Goal: Information Seeking & Learning: Compare options

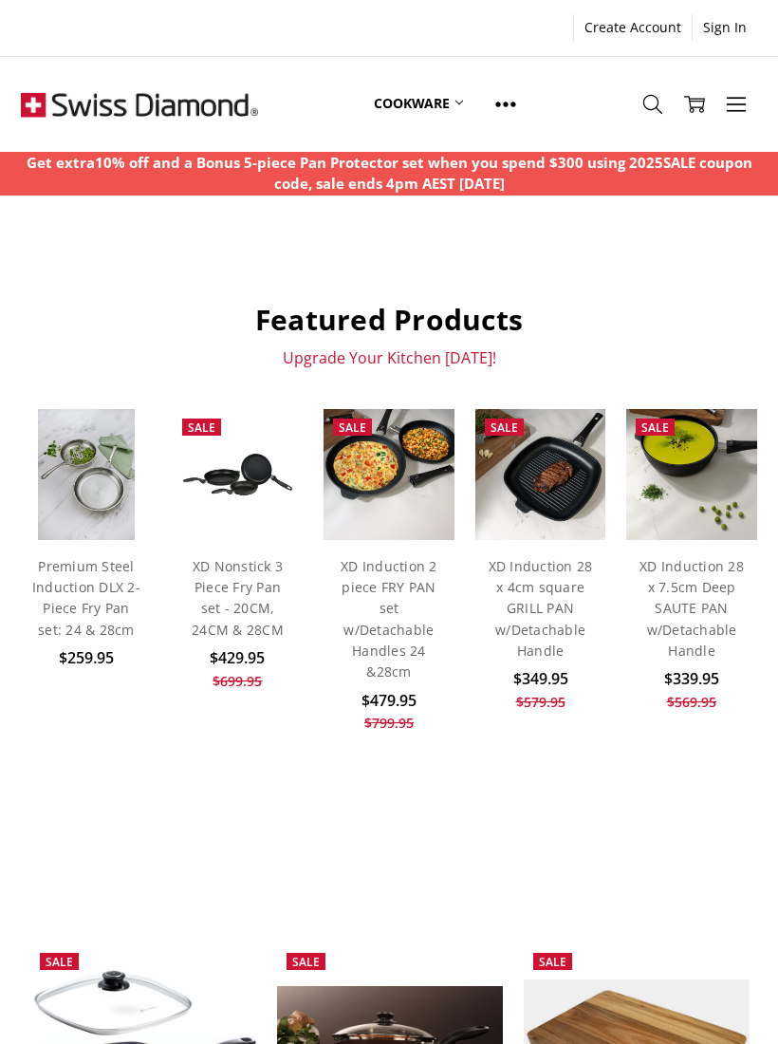
click at [211, 461] on img at bounding box center [238, 474] width 130 height 65
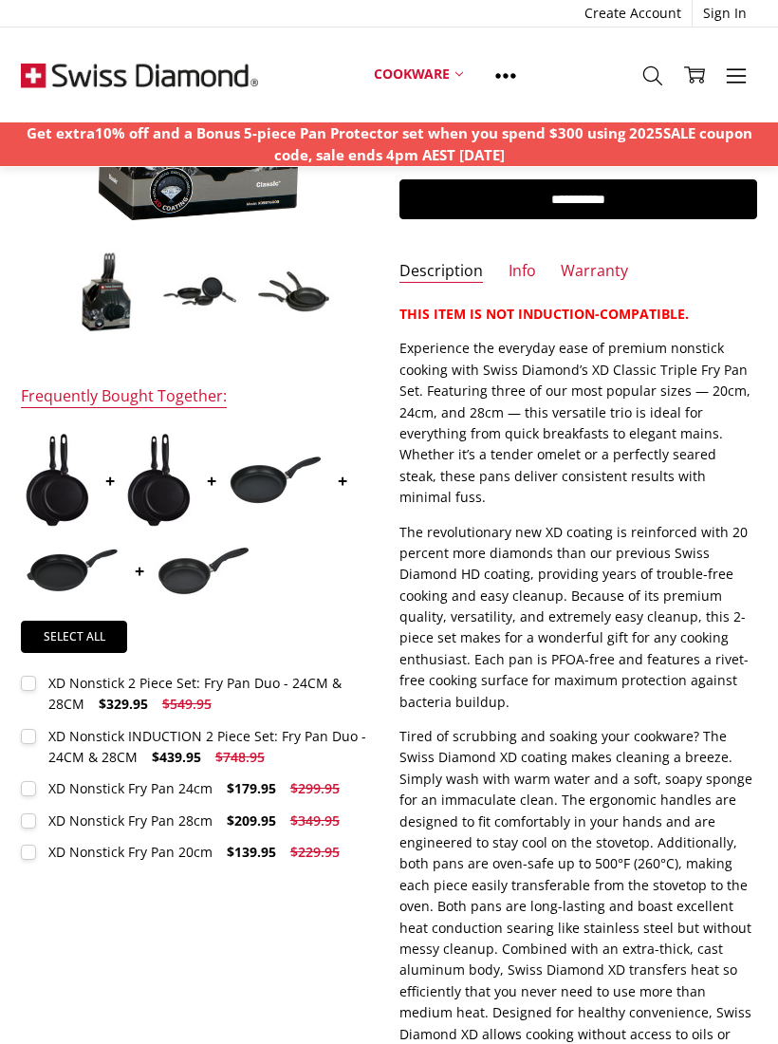
scroll to position [354, 0]
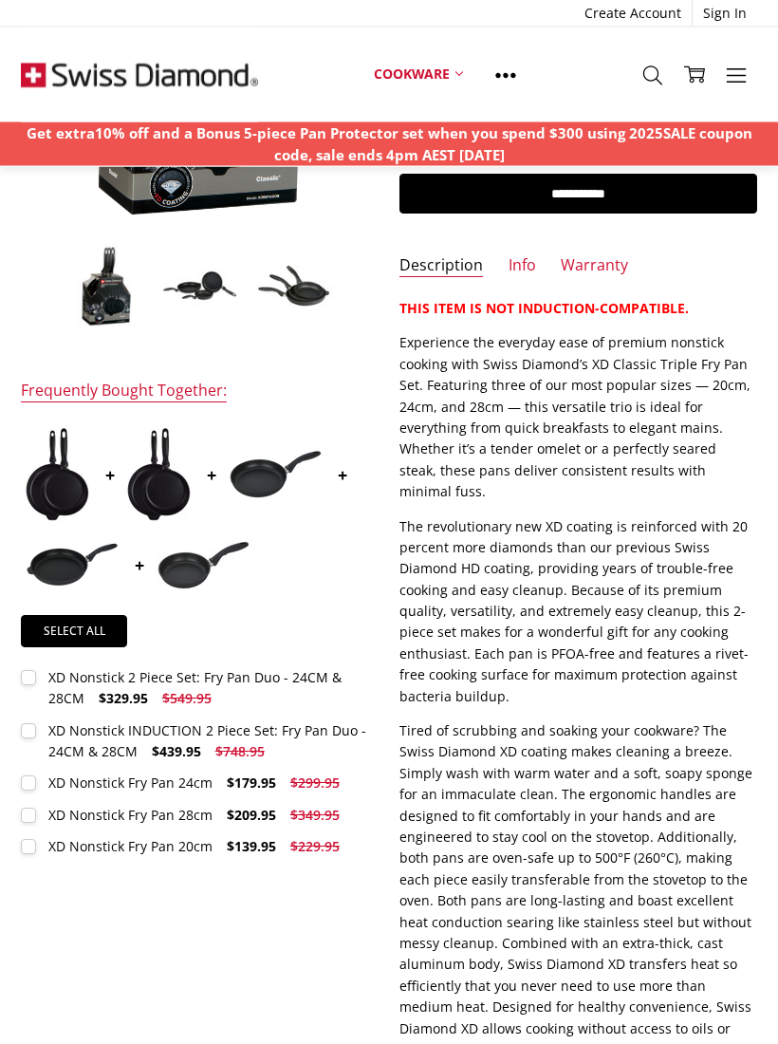
click at [651, 749] on p "Tired of scrubbing and soaking your cookware? The Swiss Diamond XD coating make…" at bounding box center [578, 902] width 357 height 362
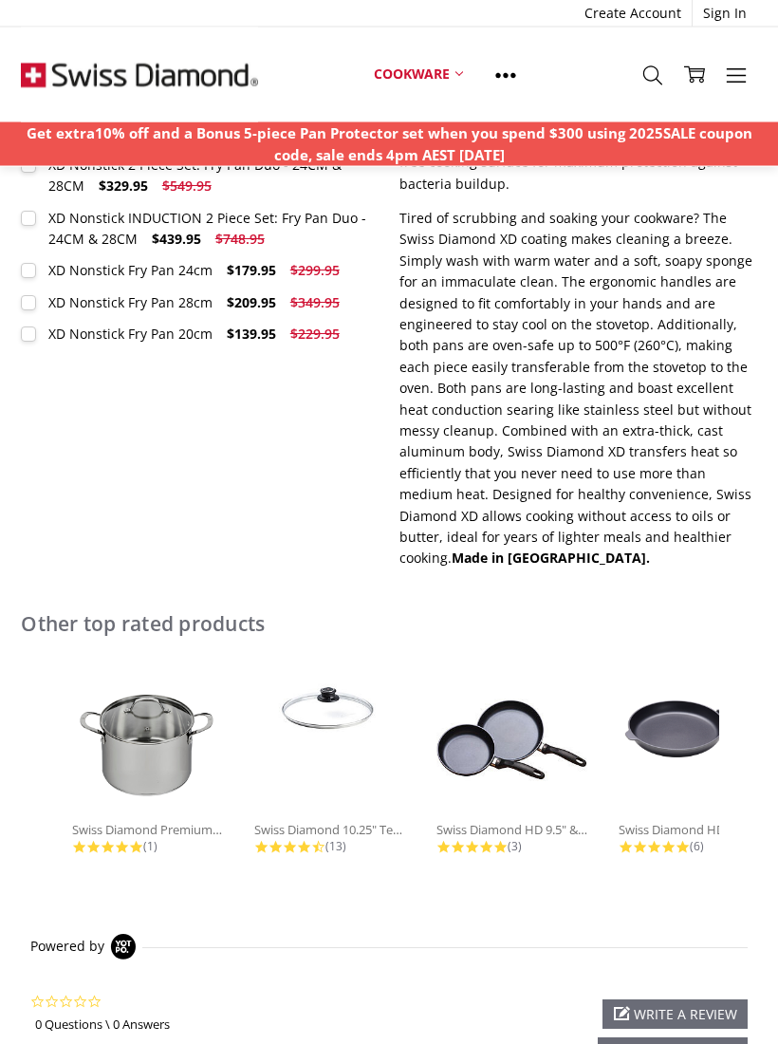
scroll to position [867, 0]
click at [512, 666] on img at bounding box center [513, 740] width 152 height 152
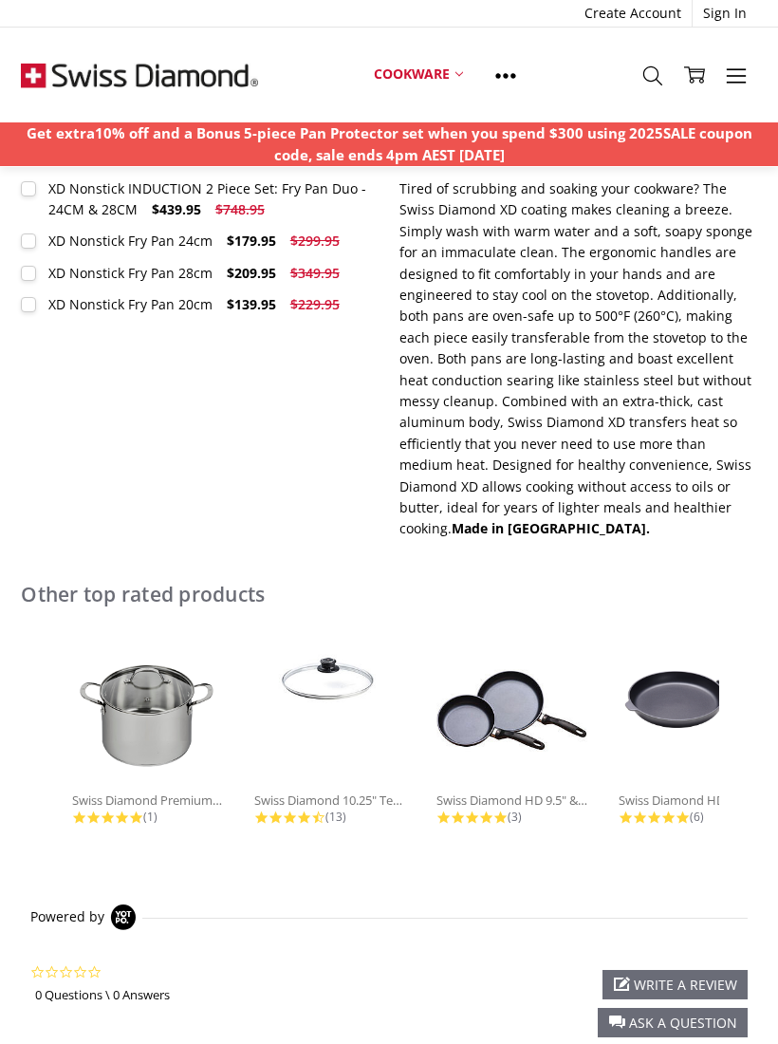
scroll to position [900, 0]
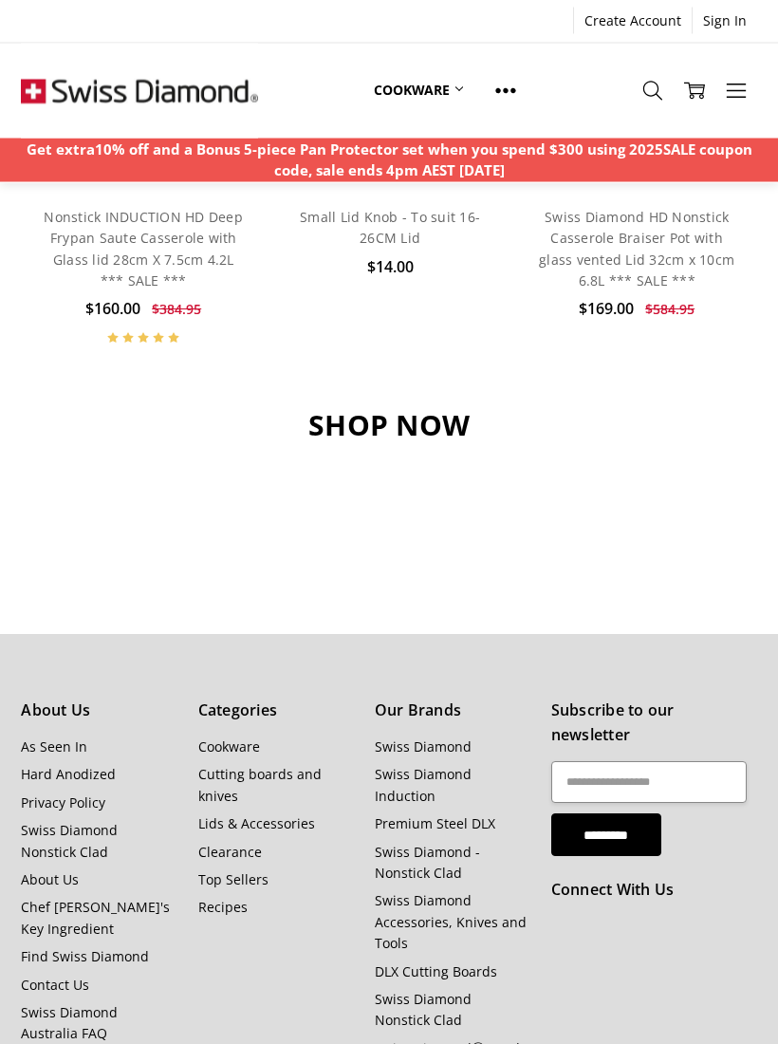
scroll to position [947, 0]
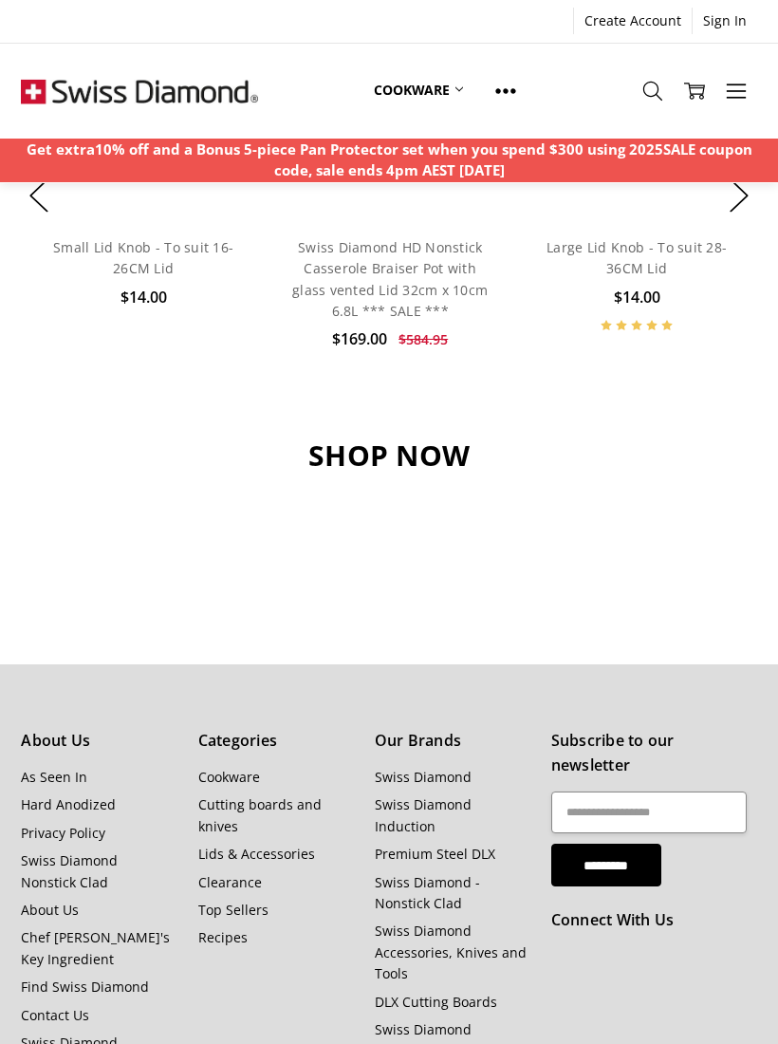
click at [357, 461] on h3 "SHOP NOW" at bounding box center [389, 456] width 736 height 36
click at [336, 457] on h3 "SHOP NOW" at bounding box center [389, 456] width 736 height 36
click at [354, 455] on h3 "SHOP NOW" at bounding box center [389, 456] width 736 height 36
click at [371, 453] on h3 "SHOP NOW" at bounding box center [389, 456] width 736 height 36
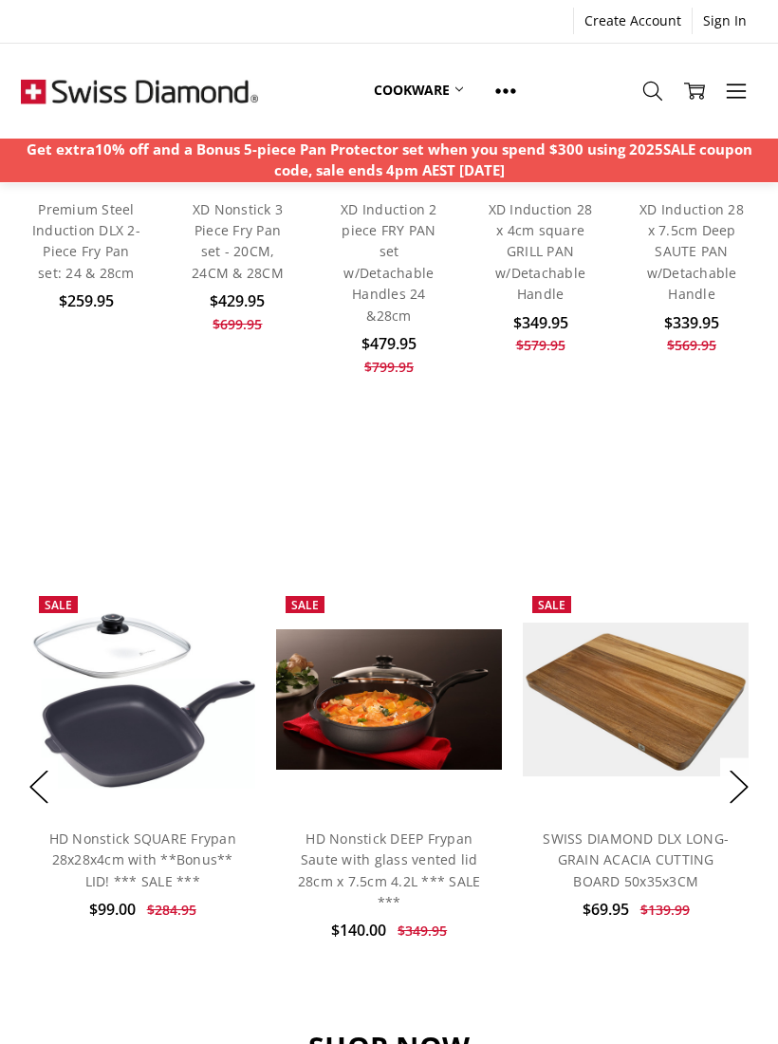
scroll to position [328, 0]
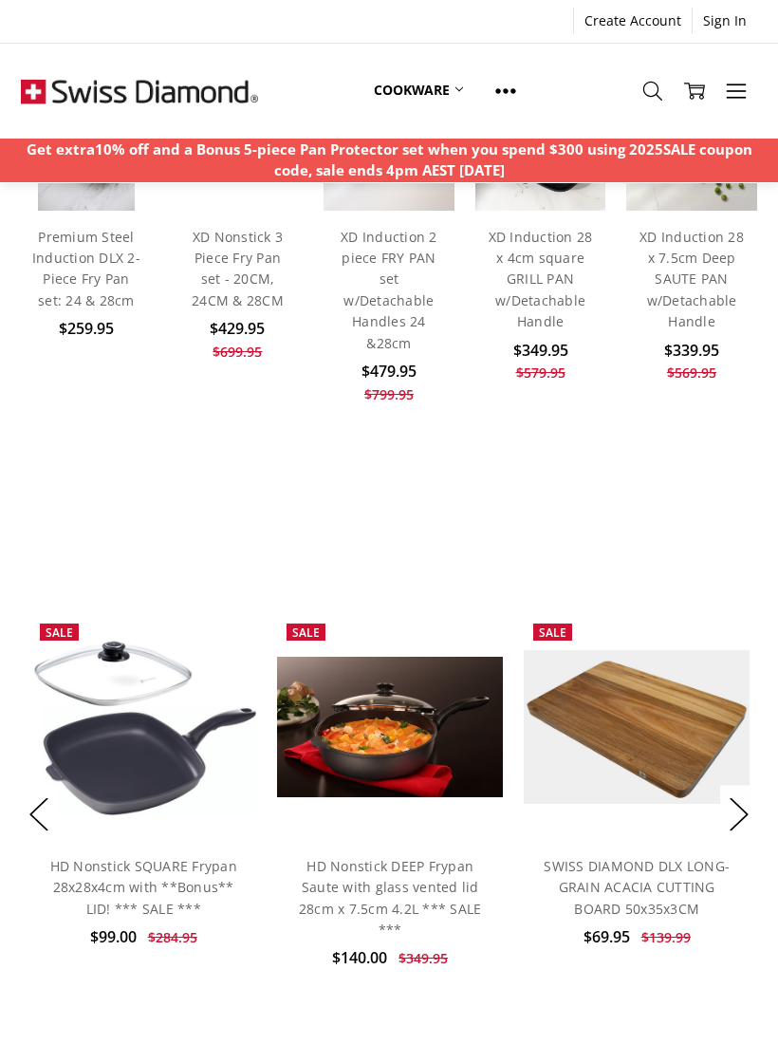
click at [745, 819] on button "Next" at bounding box center [739, 814] width 38 height 58
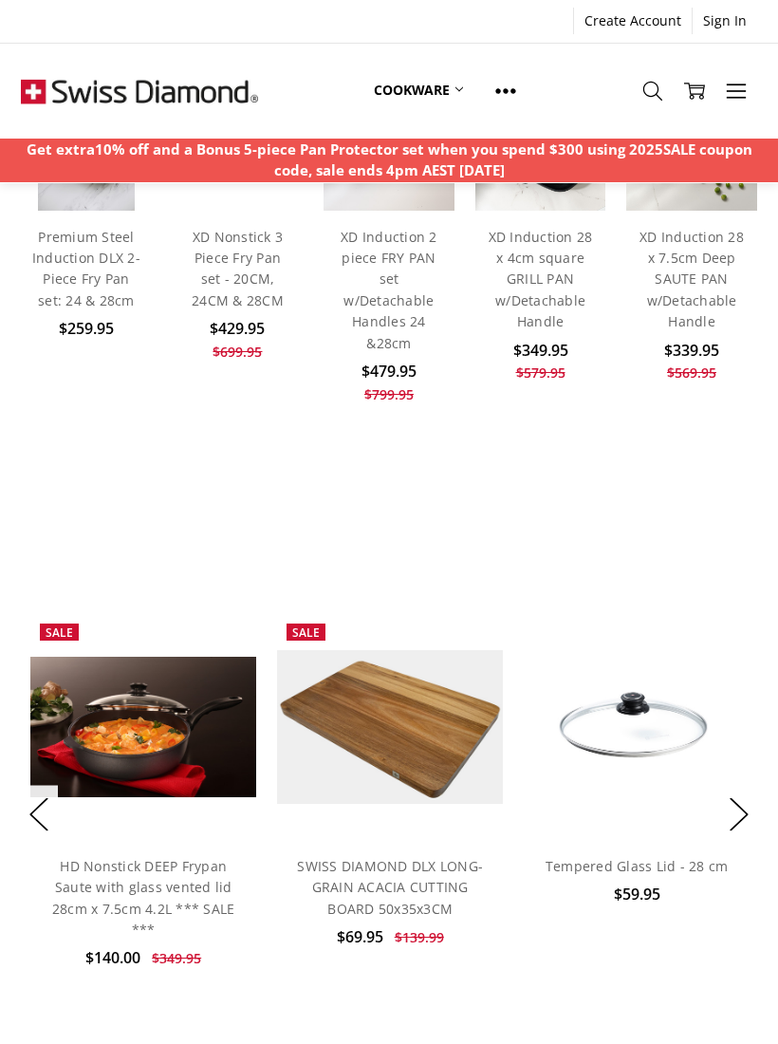
click at [750, 813] on button "Next" at bounding box center [739, 814] width 38 height 58
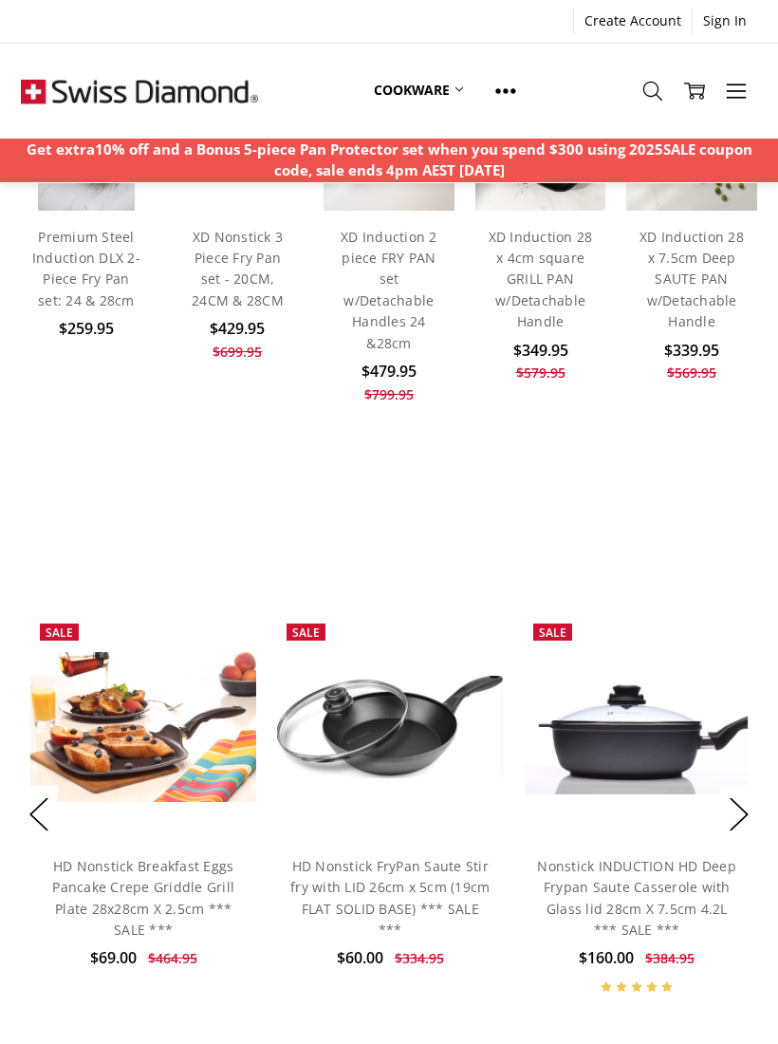
click at [737, 819] on button "Next" at bounding box center [739, 814] width 38 height 58
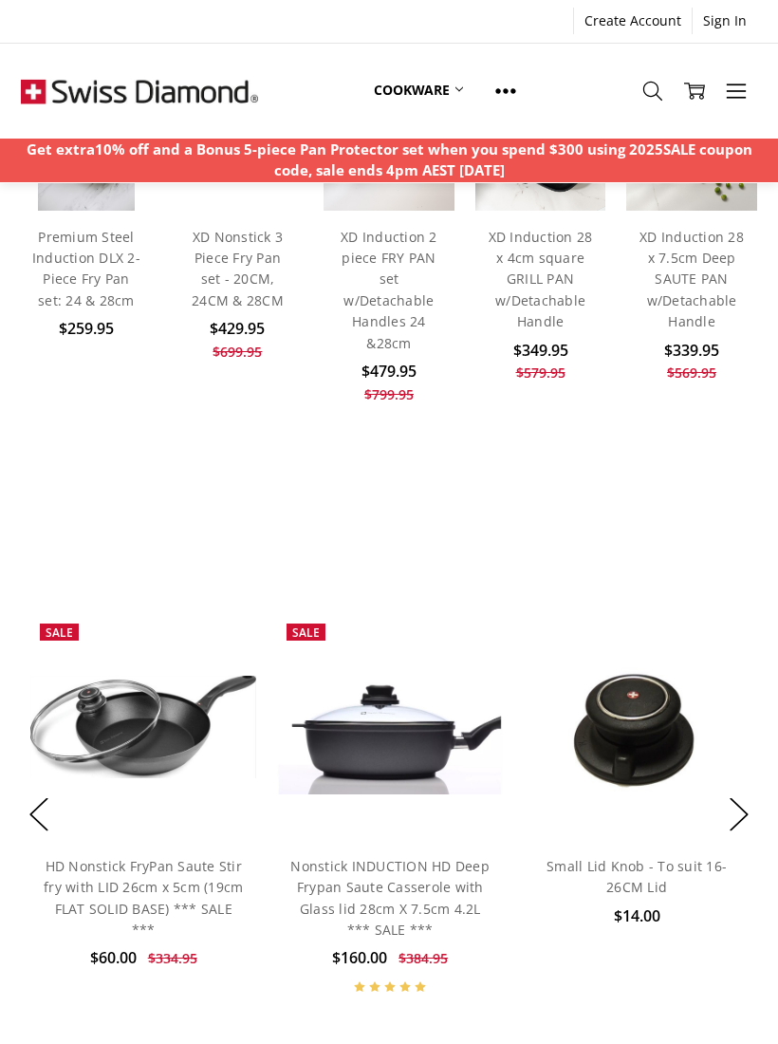
click at [732, 812] on button "Next" at bounding box center [739, 814] width 38 height 58
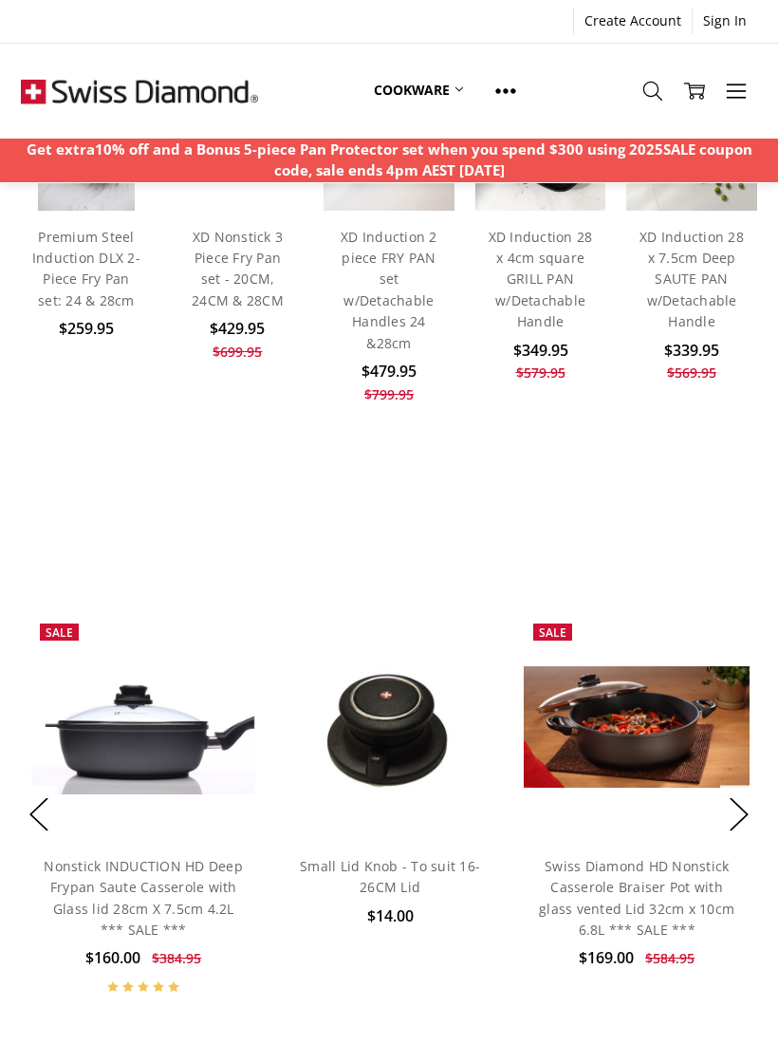
click at [732, 811] on button "Next" at bounding box center [739, 814] width 38 height 58
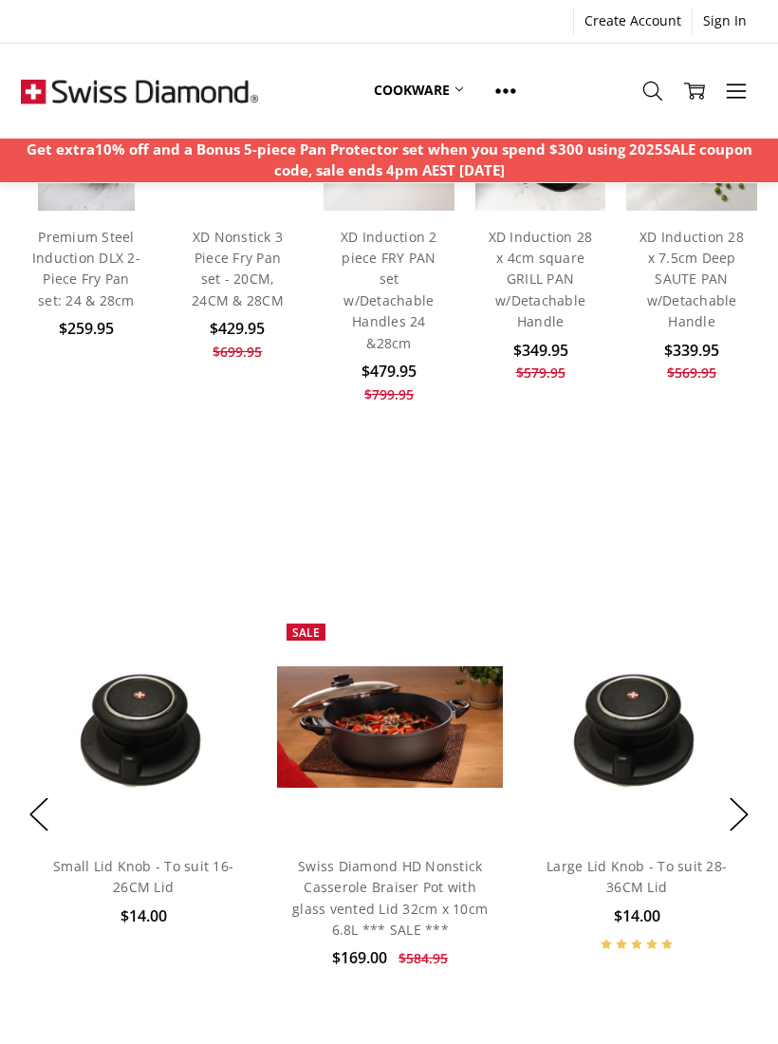
click at [734, 807] on button "Next" at bounding box center [739, 814] width 38 height 58
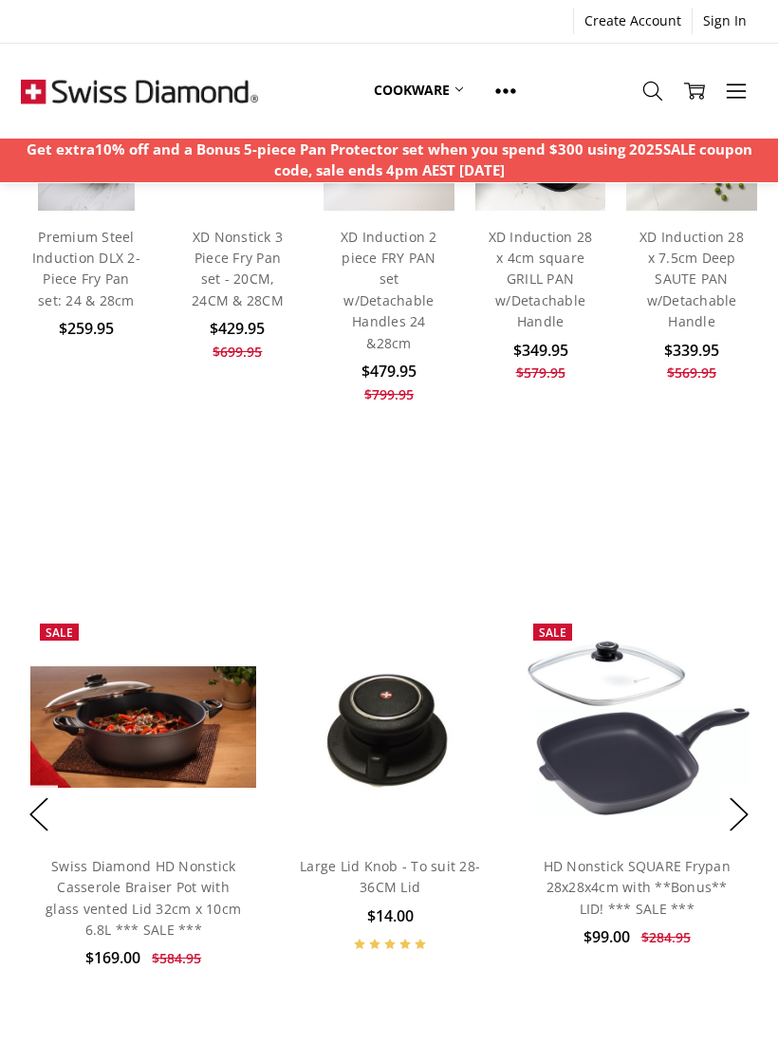
click at [739, 792] on button "Next" at bounding box center [739, 814] width 38 height 58
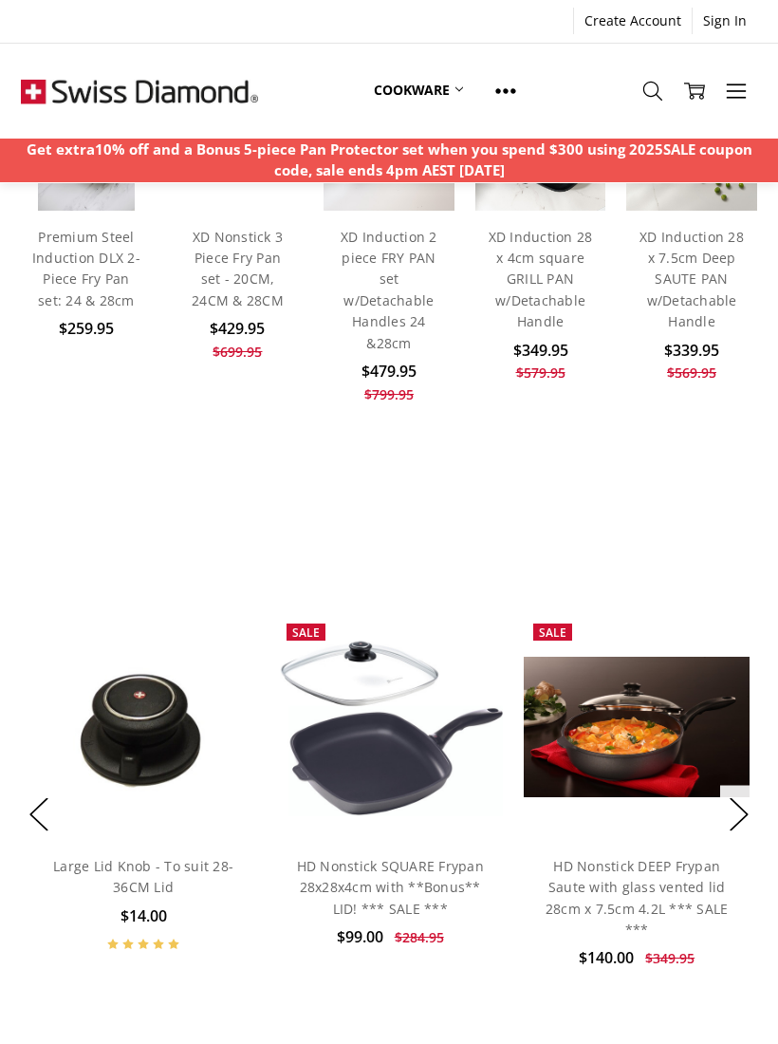
click at [727, 811] on button "Next" at bounding box center [739, 814] width 38 height 58
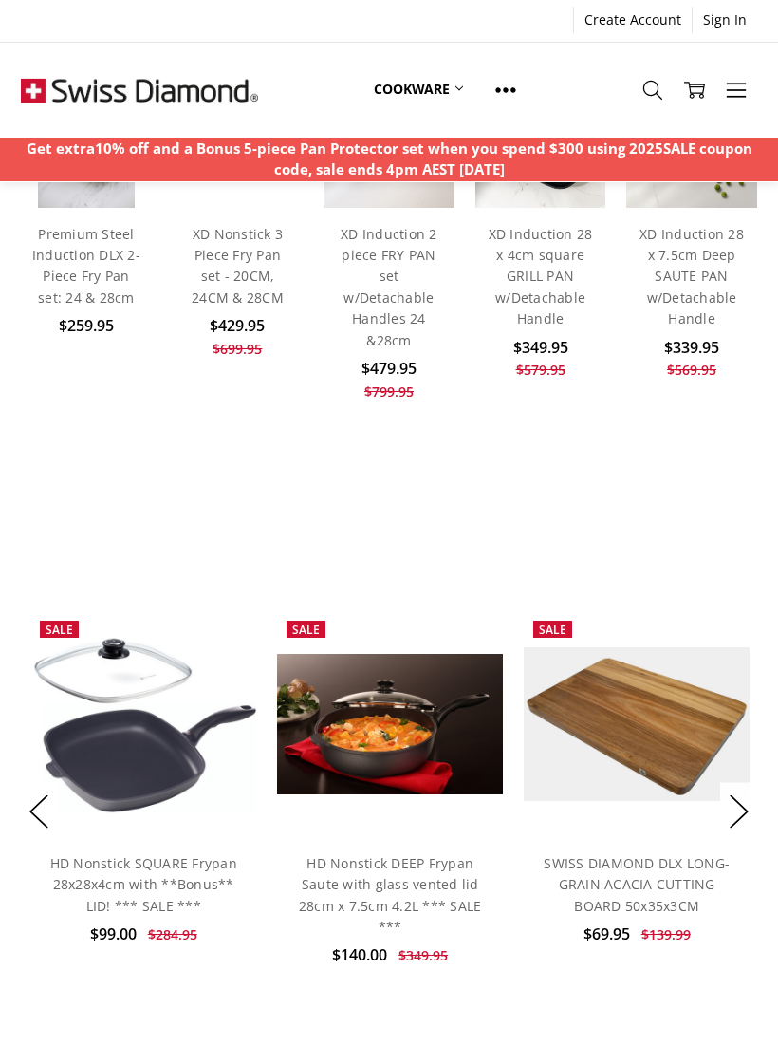
scroll to position [331, 0]
click at [732, 807] on button "Next" at bounding box center [739, 811] width 38 height 58
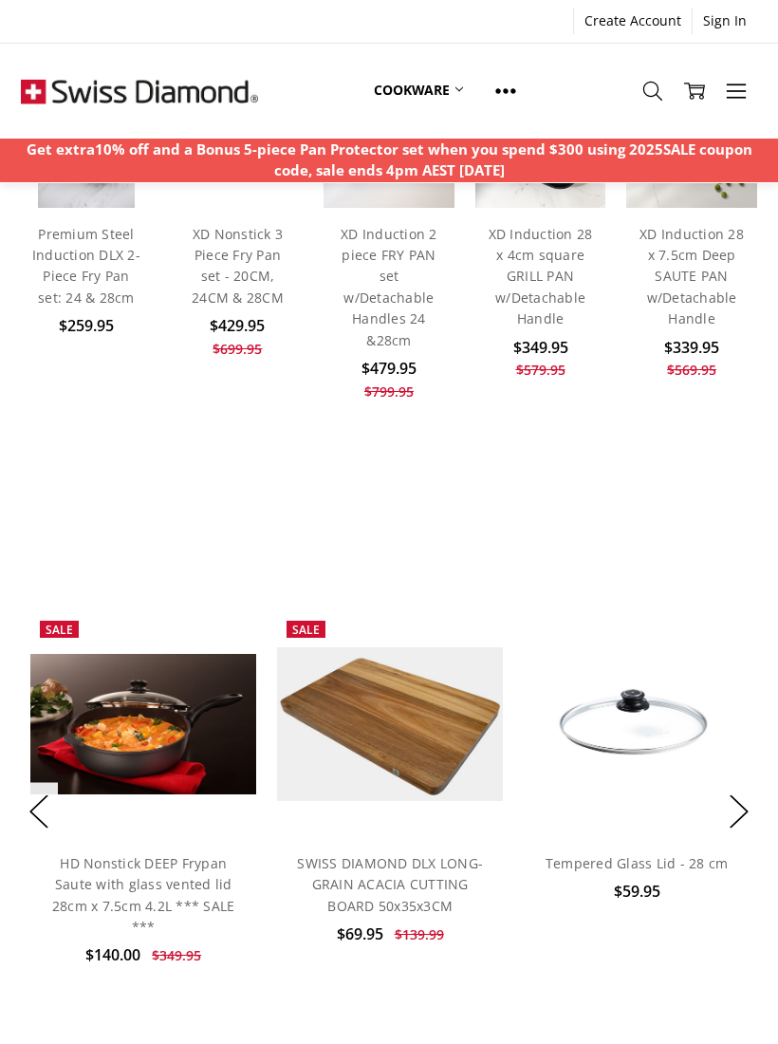
click at [736, 795] on button "Next" at bounding box center [739, 811] width 38 height 58
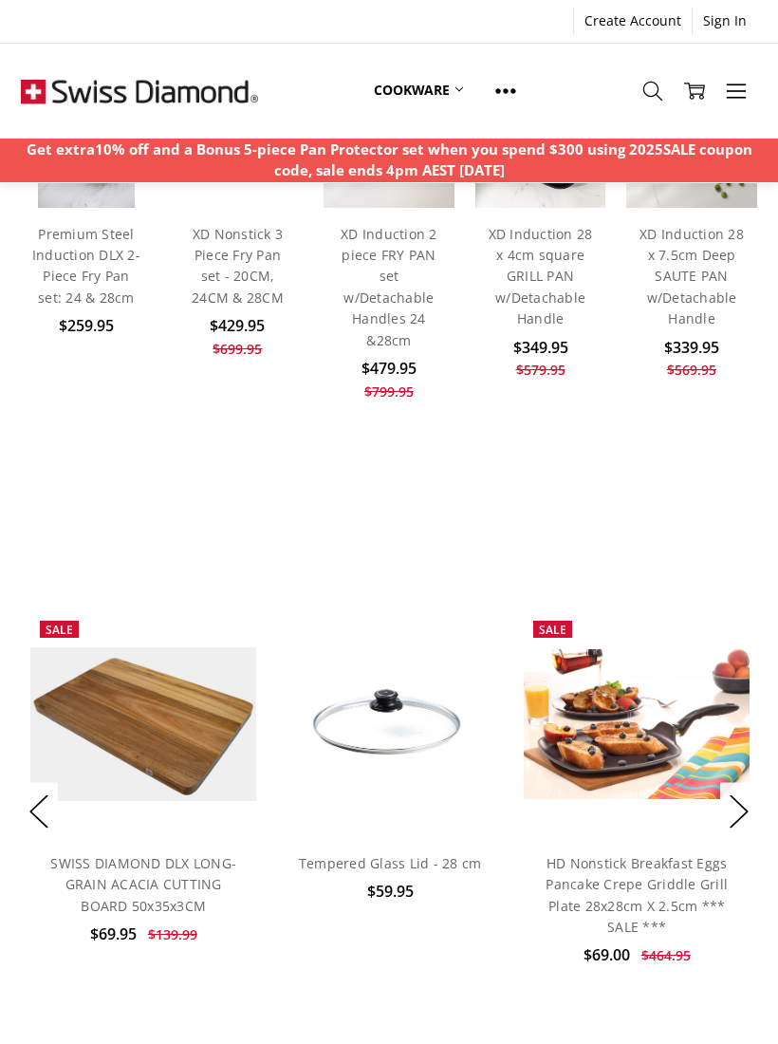
click at [736, 796] on button "Next" at bounding box center [739, 811] width 38 height 58
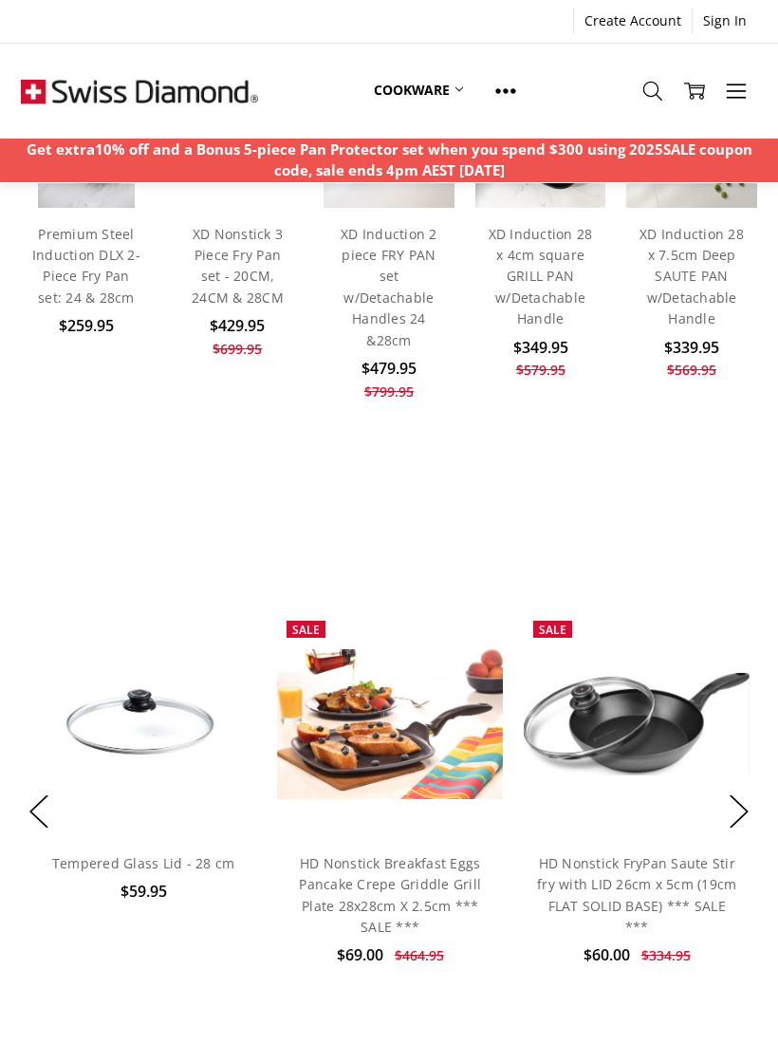
click at [731, 811] on button "Next" at bounding box center [739, 811] width 38 height 58
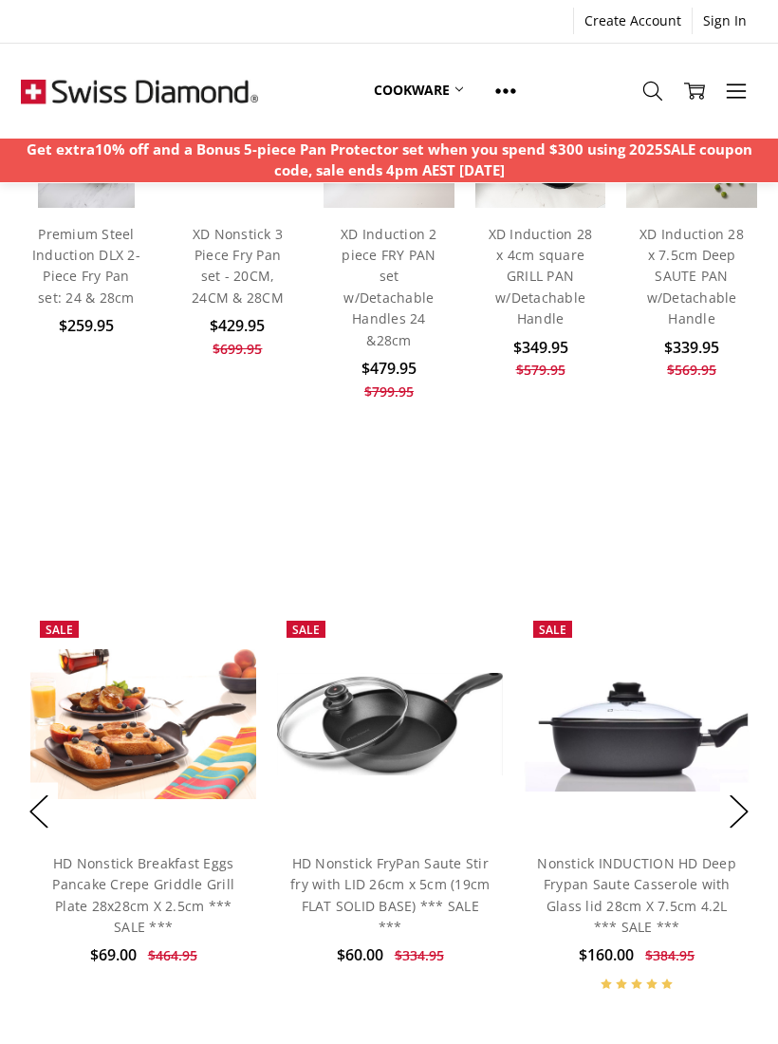
click at [734, 786] on button "Next" at bounding box center [739, 811] width 38 height 58
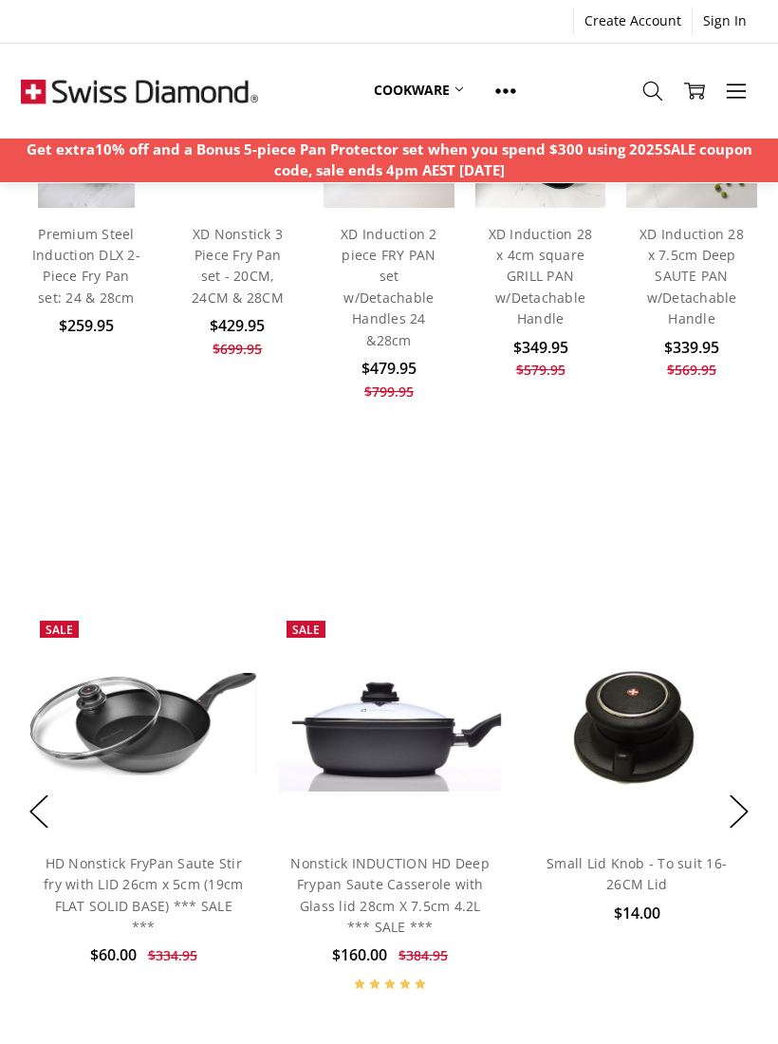
click at [741, 782] on button "Next" at bounding box center [739, 811] width 38 height 58
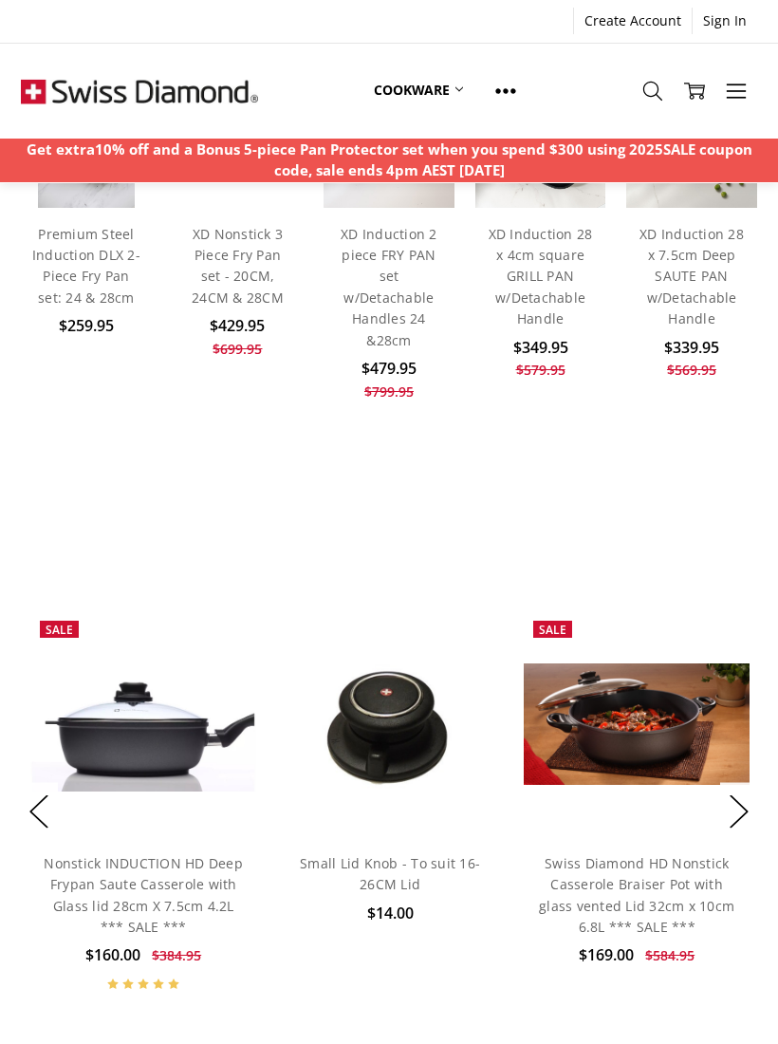
click at [723, 809] on button "Next" at bounding box center [739, 811] width 38 height 58
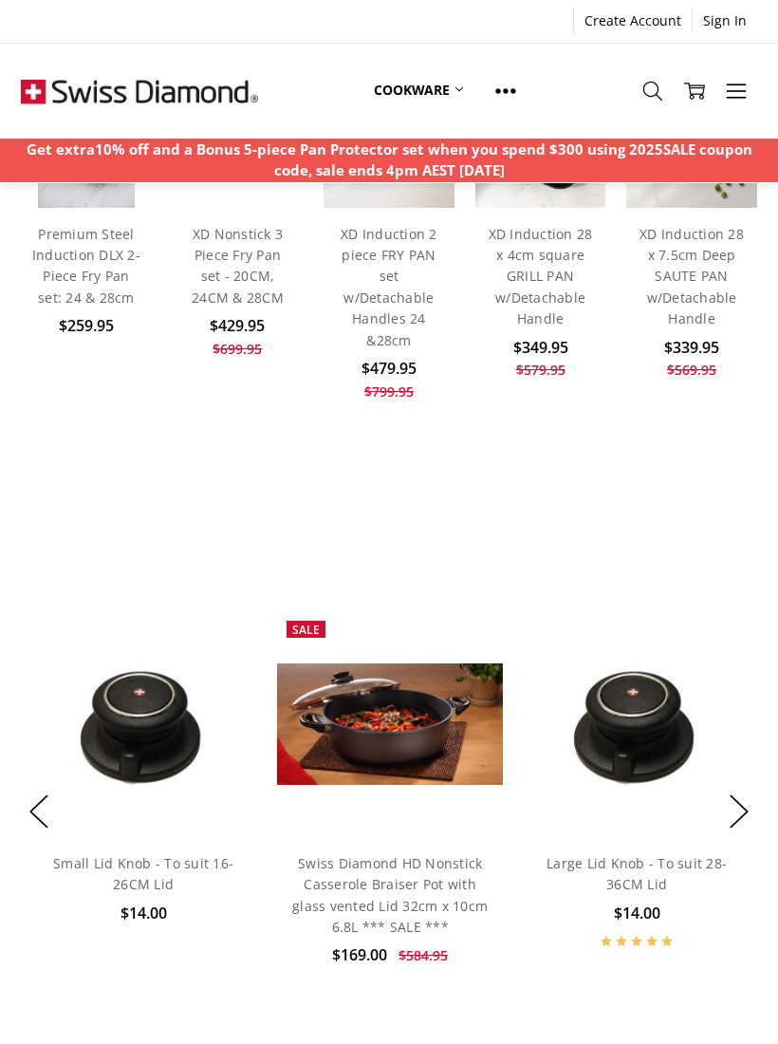
click at [734, 794] on button "Next" at bounding box center [739, 811] width 38 height 58
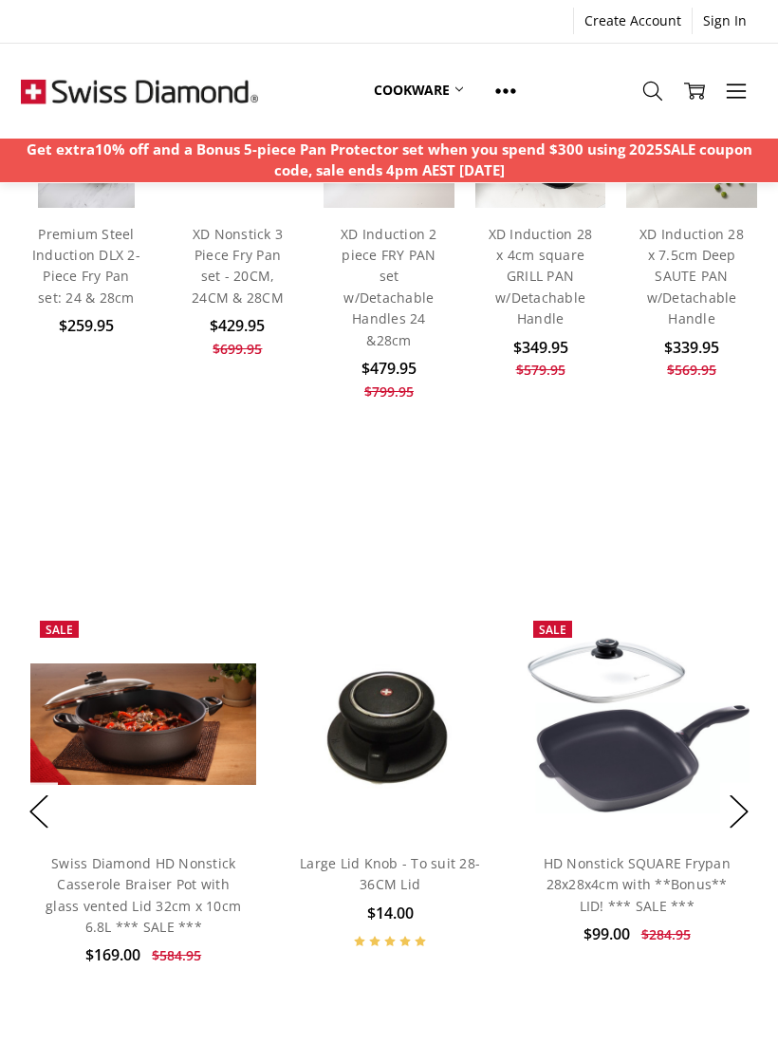
click at [732, 798] on button "Next" at bounding box center [739, 811] width 38 height 58
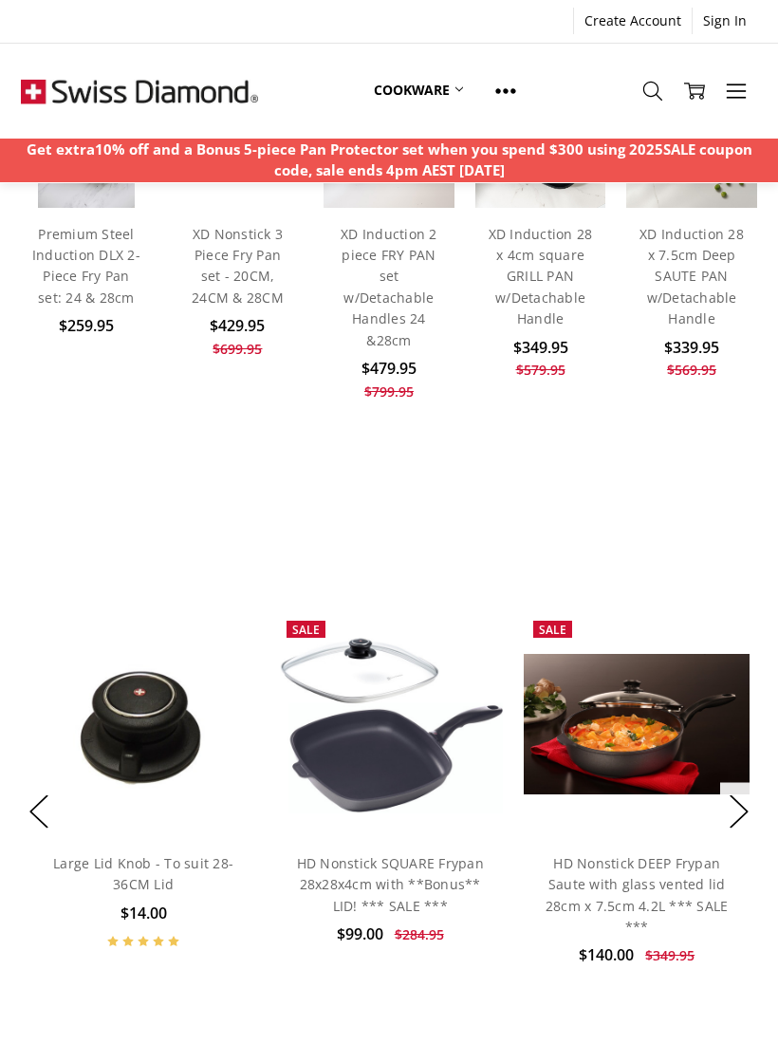
click at [731, 801] on button "Next" at bounding box center [739, 811] width 38 height 58
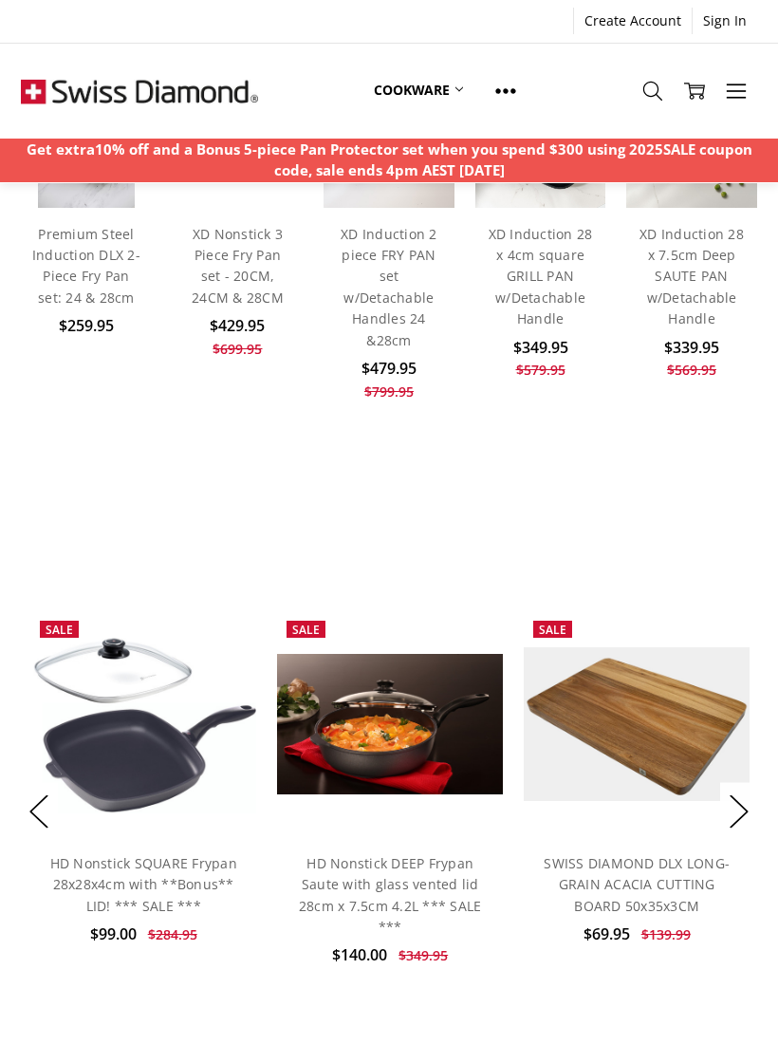
click at [729, 804] on button "Next" at bounding box center [739, 811] width 38 height 58
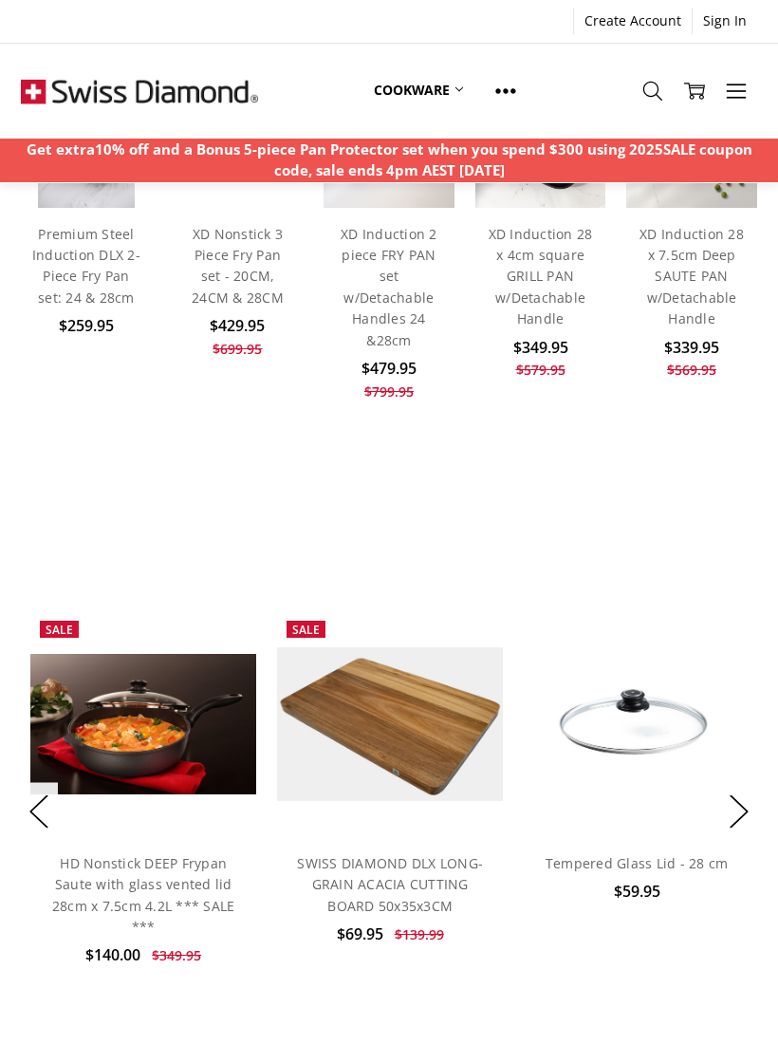
click at [732, 793] on button "Next" at bounding box center [739, 811] width 38 height 58
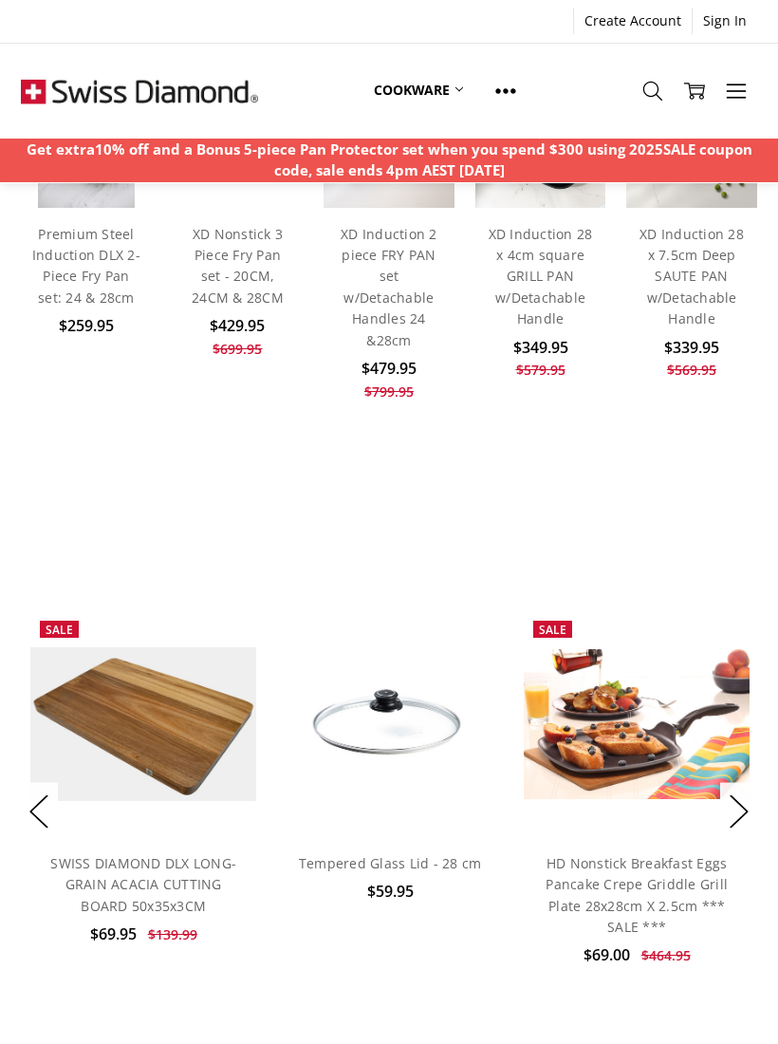
click at [723, 805] on button "Next" at bounding box center [739, 811] width 38 height 58
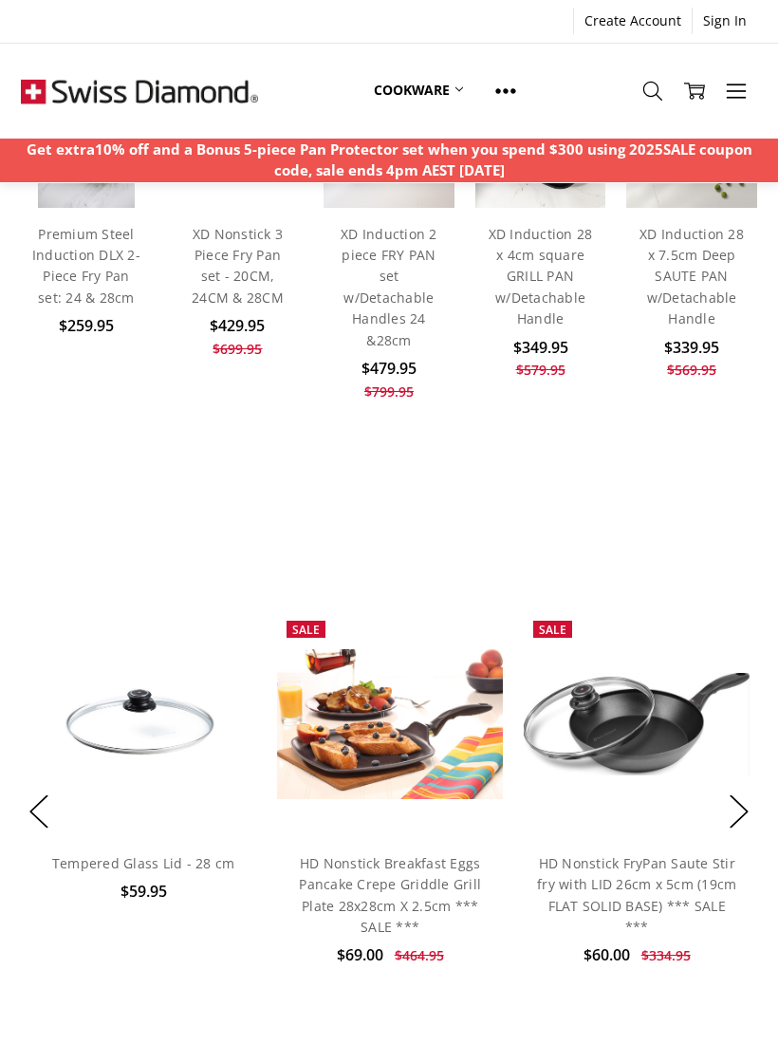
click at [728, 811] on button "Next" at bounding box center [739, 811] width 38 height 58
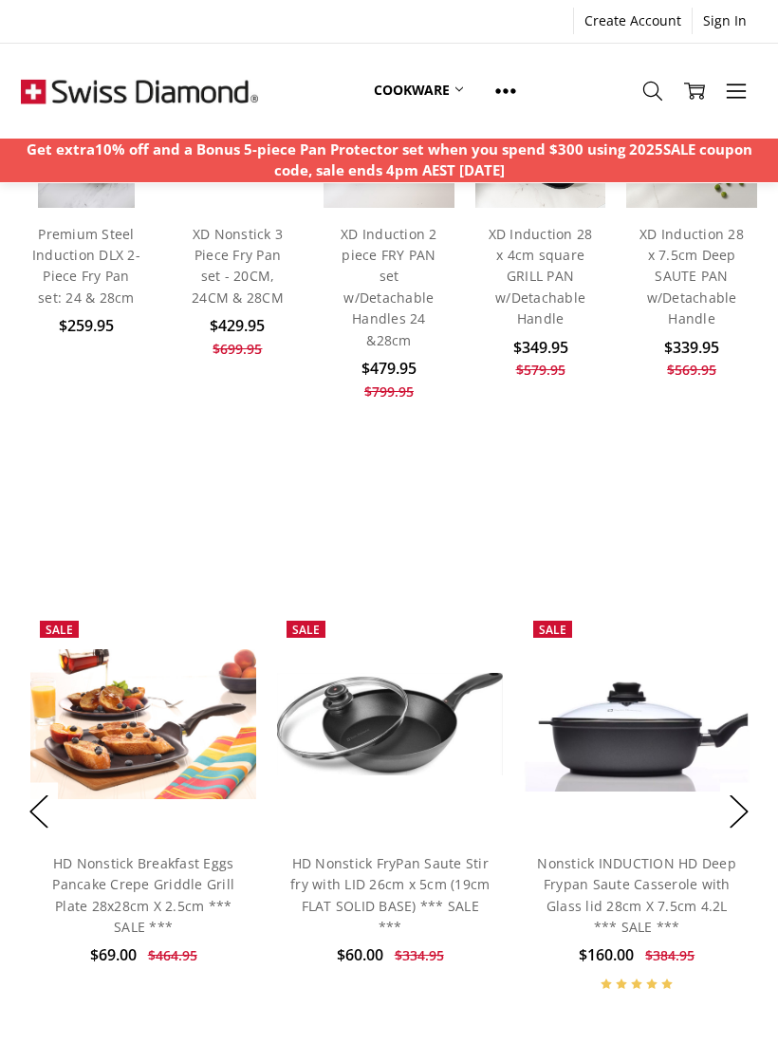
click at [456, 93] on icon at bounding box center [460, 89] width 8 height 8
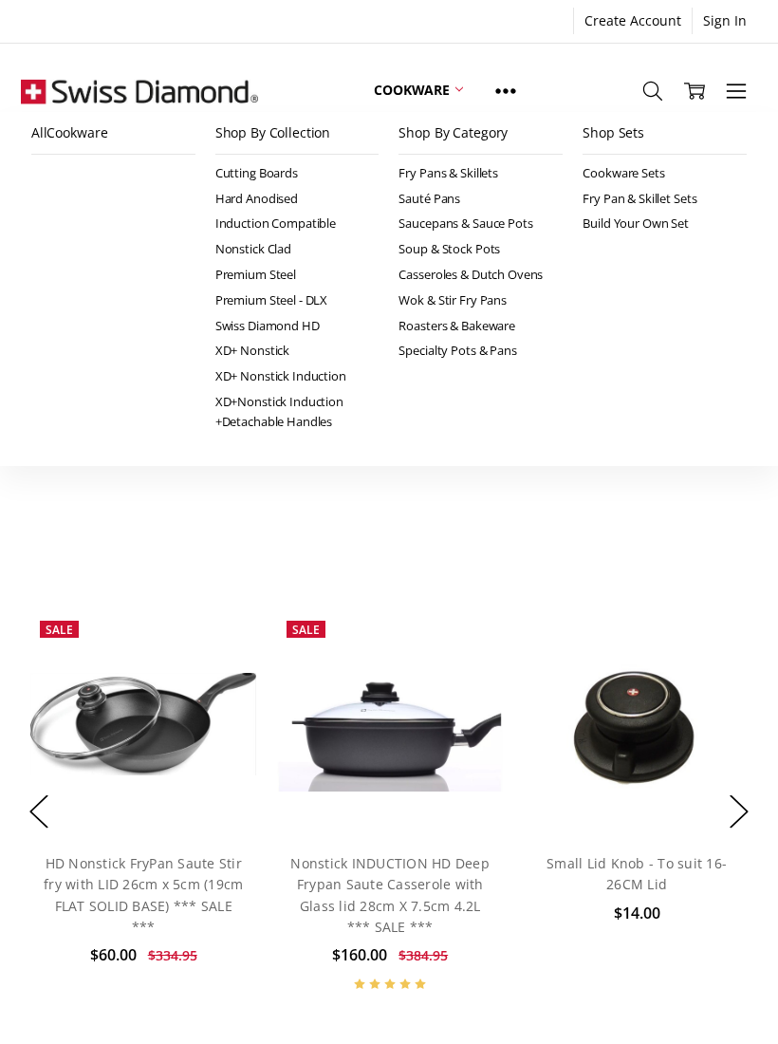
click at [268, 140] on link "Shop By Collection" at bounding box center [297, 133] width 164 height 43
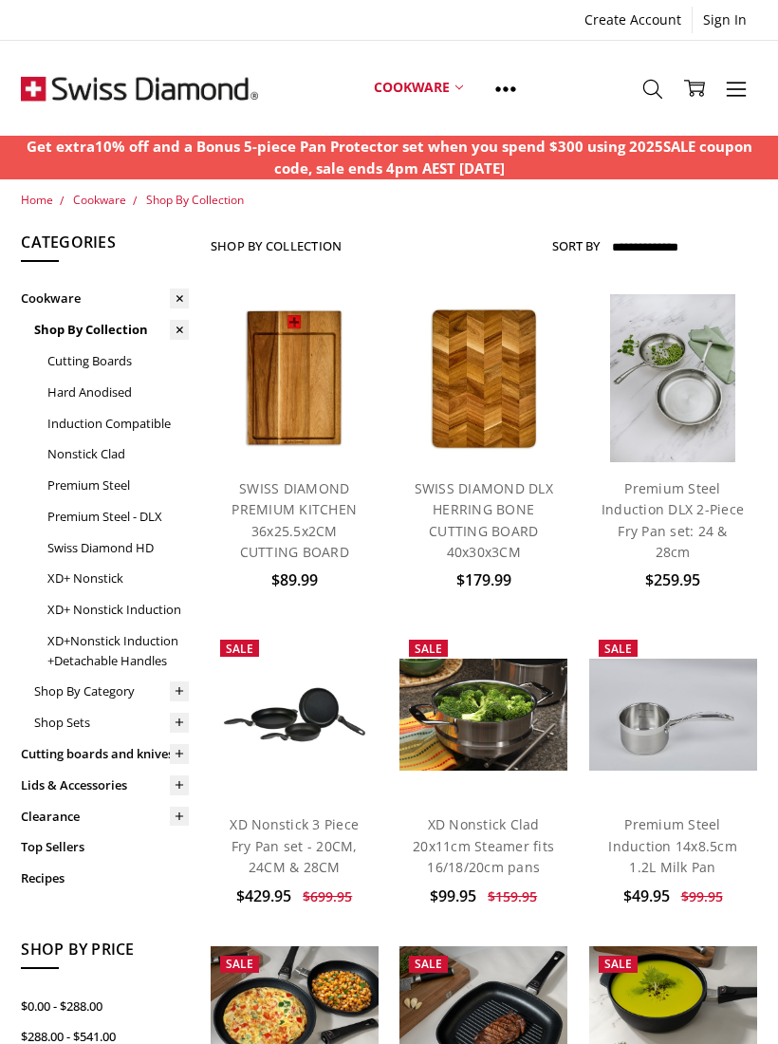
click at [65, 450] on link "Nonstick Clad" at bounding box center [117, 453] width 141 height 31
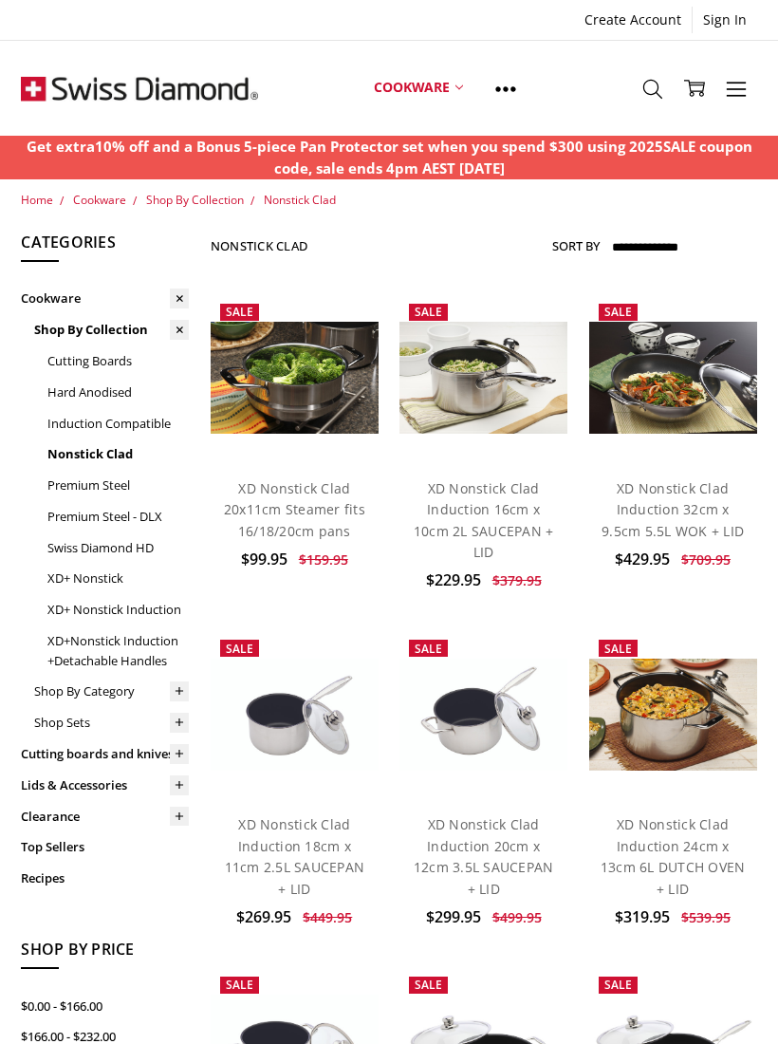
click at [73, 539] on link "Swiss Diamond HD" at bounding box center [117, 547] width 141 height 31
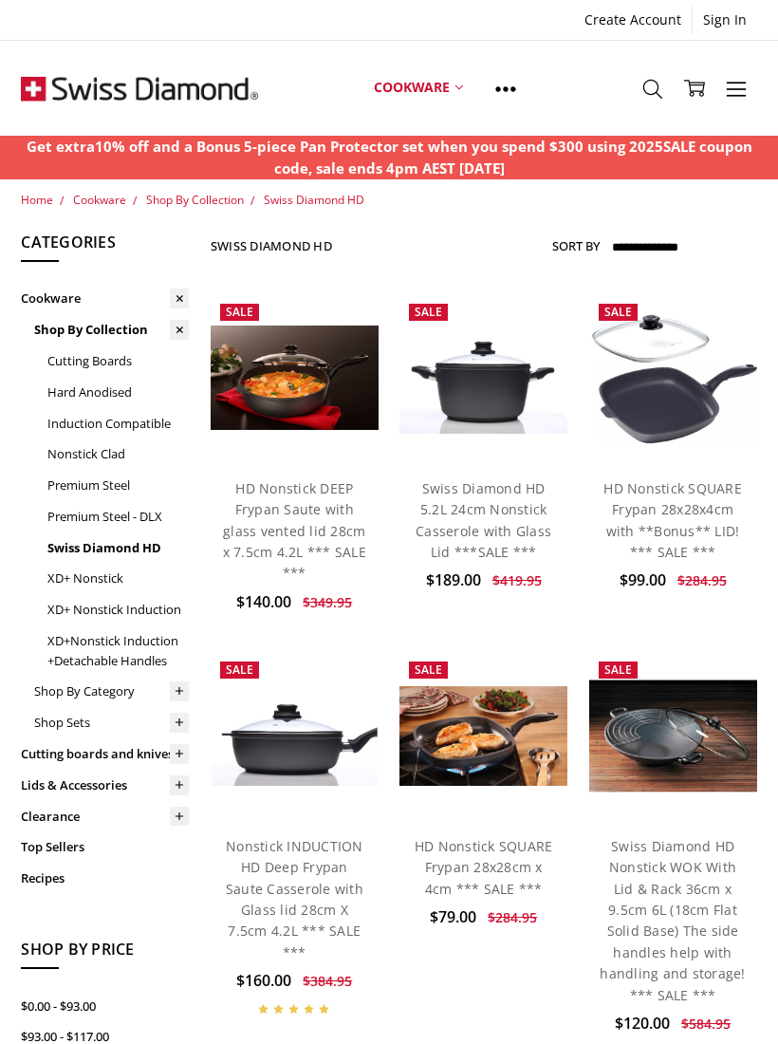
click at [68, 682] on link "Shop By Category" at bounding box center [111, 691] width 155 height 31
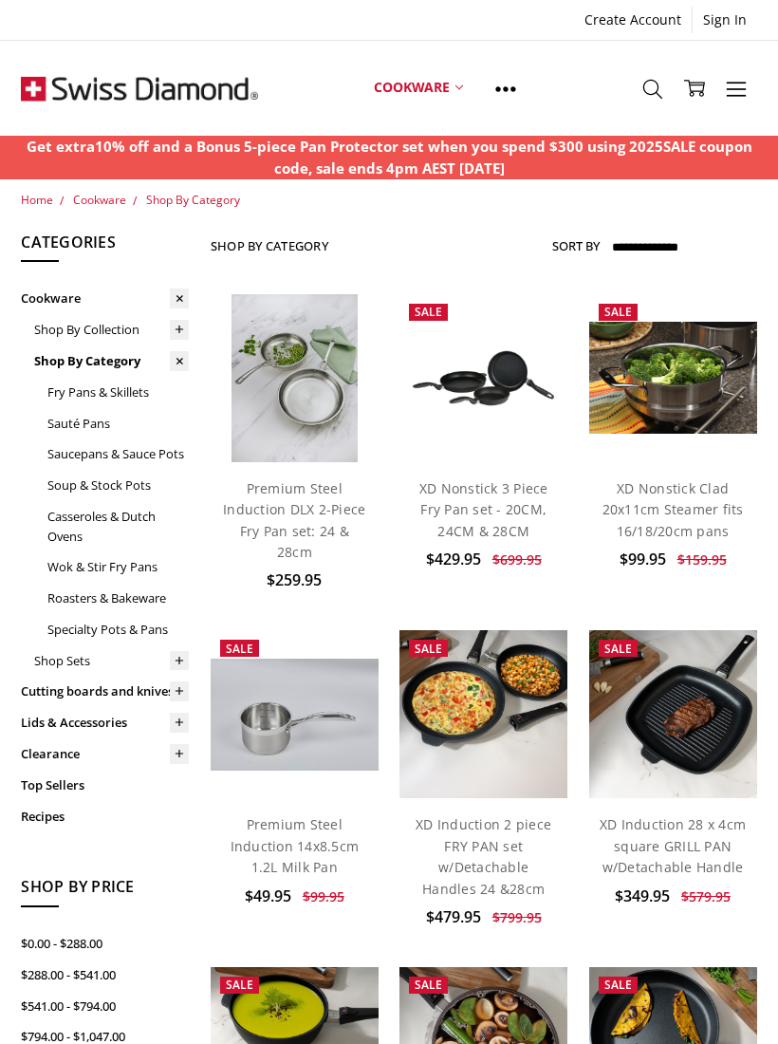
click at [68, 391] on link "Fry Pans & Skillets" at bounding box center [117, 392] width 141 height 31
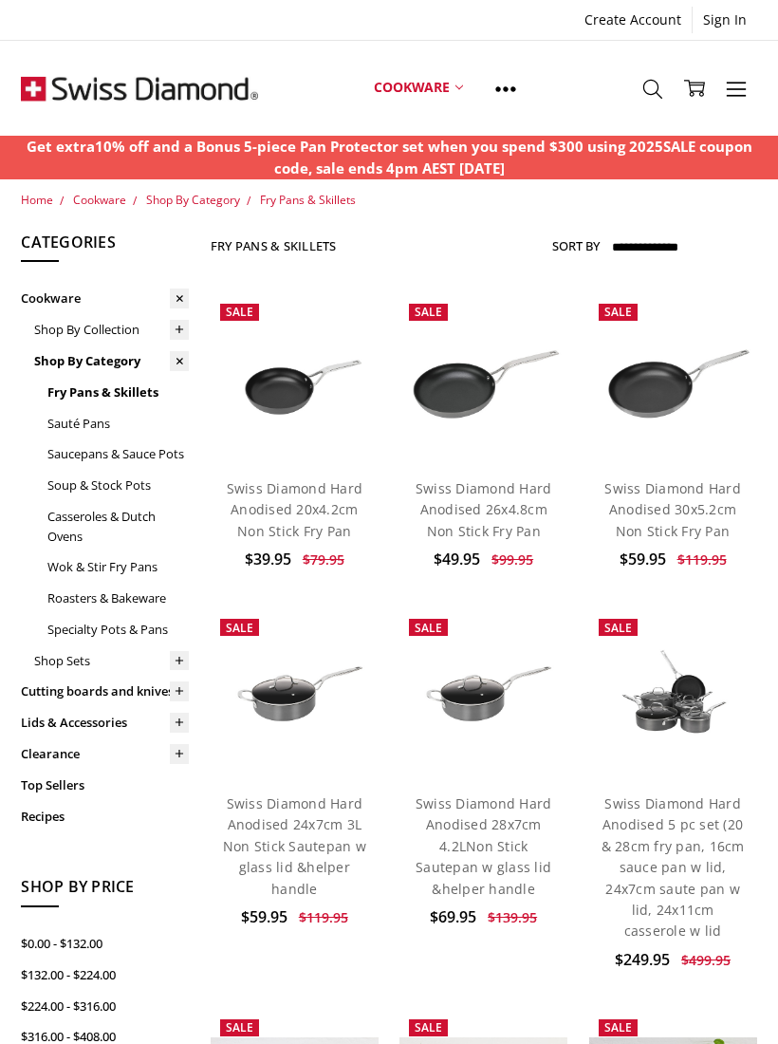
click at [76, 565] on link "Wok & Stir Fry Pans" at bounding box center [117, 566] width 141 height 31
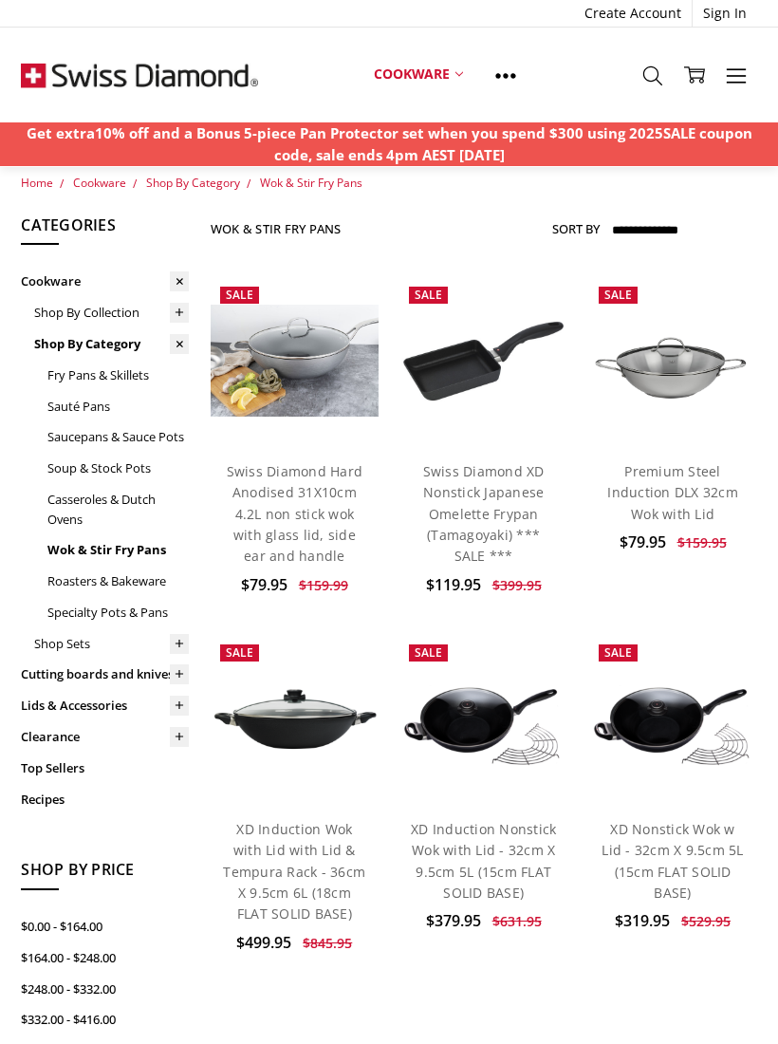
scroll to position [17, 0]
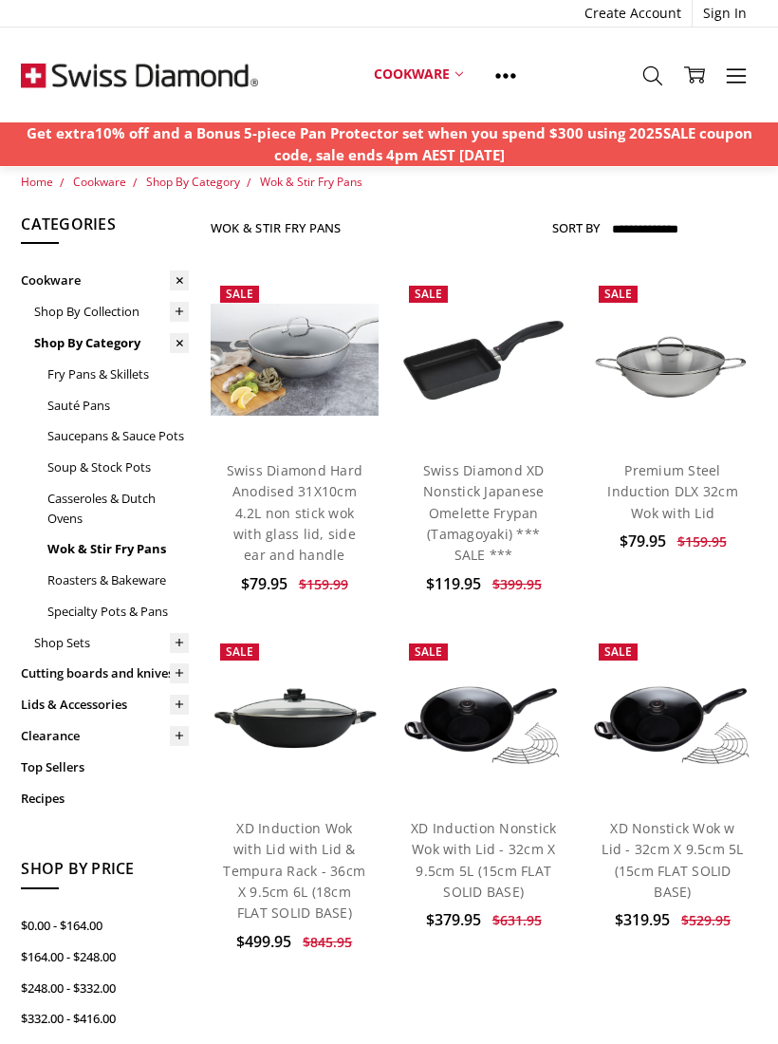
click at [61, 729] on link "Clearance" at bounding box center [105, 735] width 168 height 31
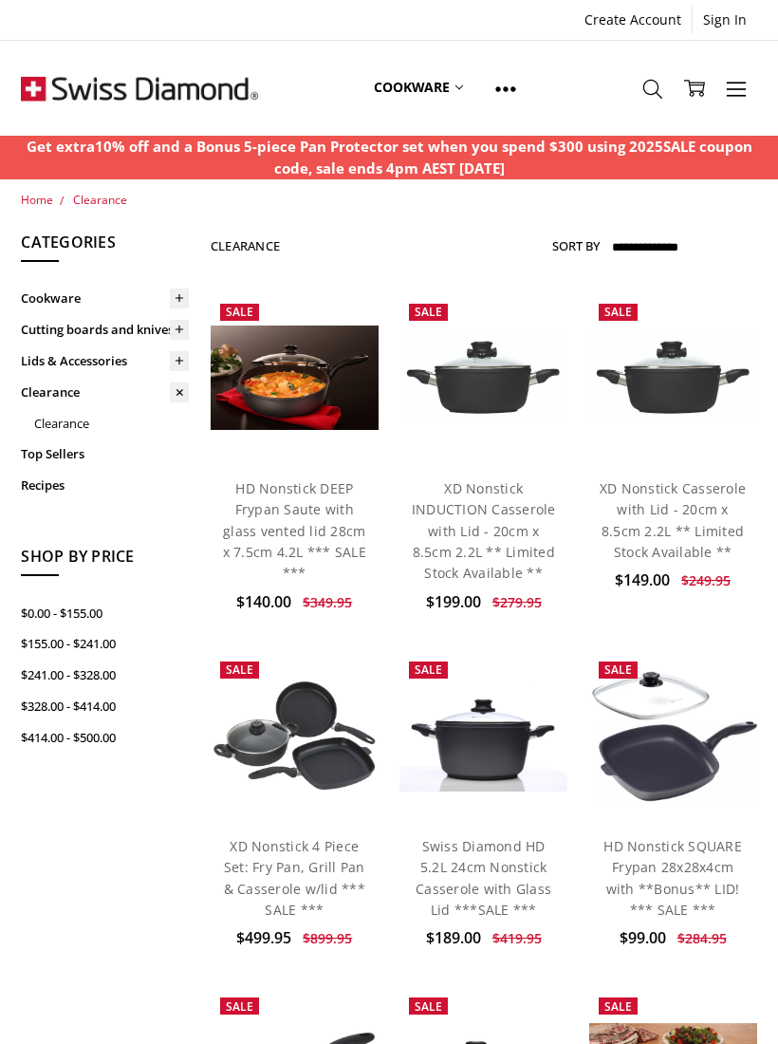
click at [46, 446] on link "Top Sellers" at bounding box center [105, 453] width 168 height 31
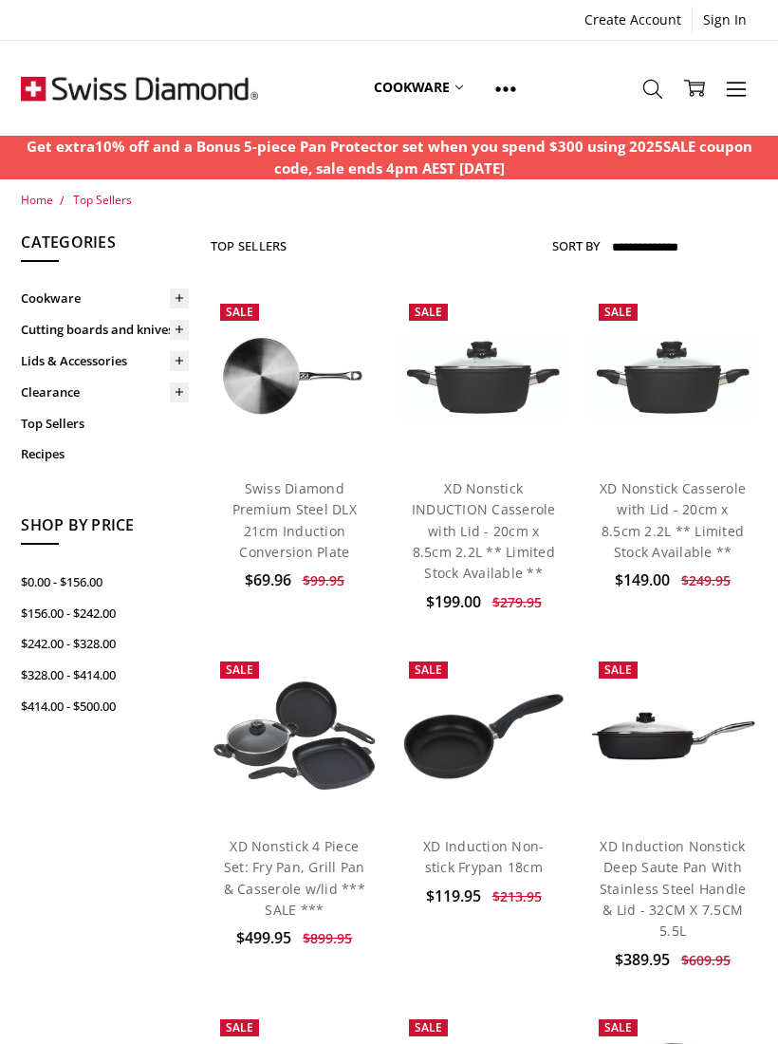
click at [54, 301] on link "Cookware" at bounding box center [105, 298] width 168 height 31
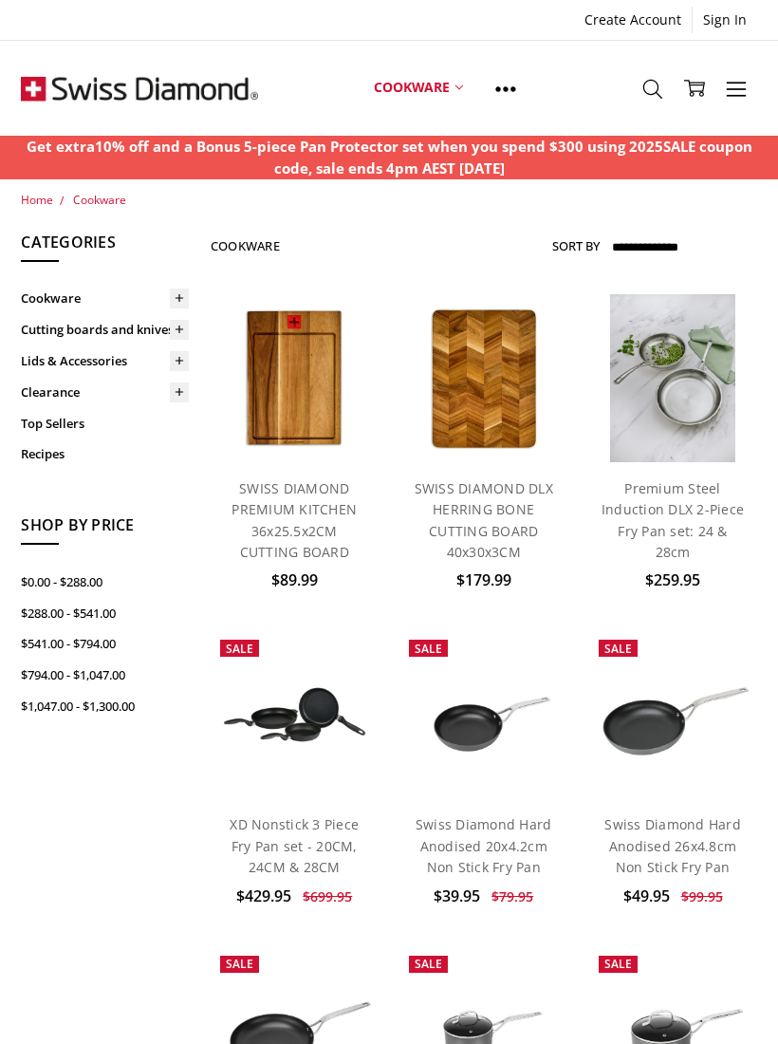
click at [189, 302] on icon at bounding box center [180, 299] width 20 height 20
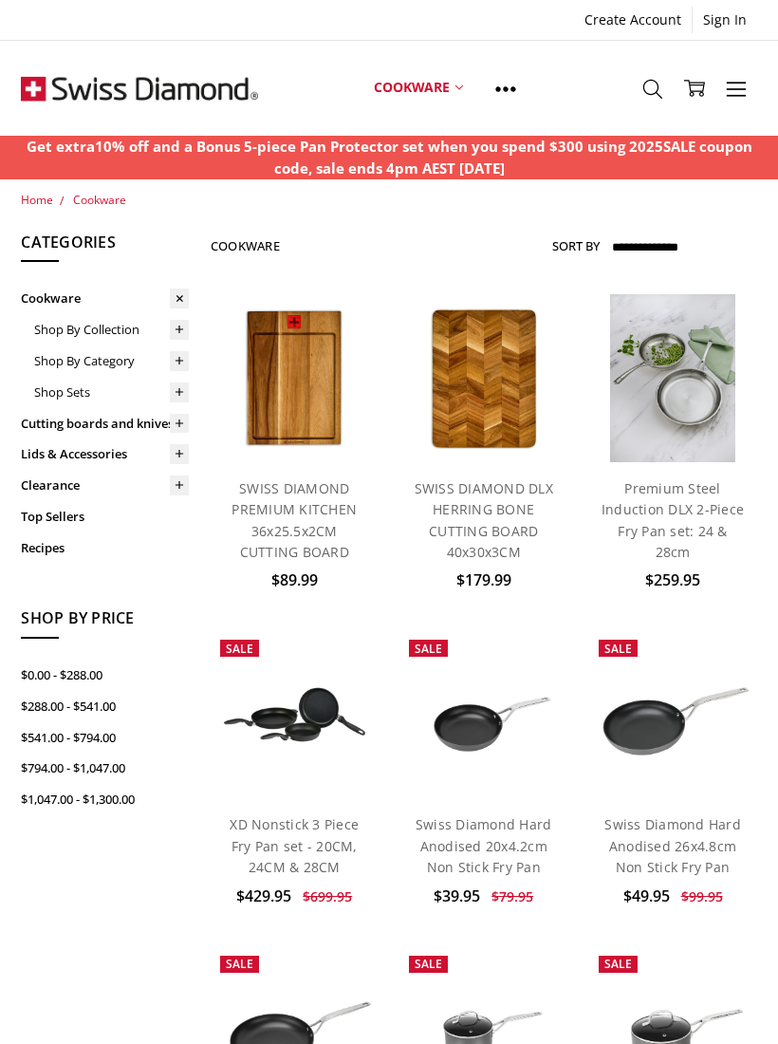
click at [72, 369] on link "Shop By Category" at bounding box center [111, 360] width 155 height 31
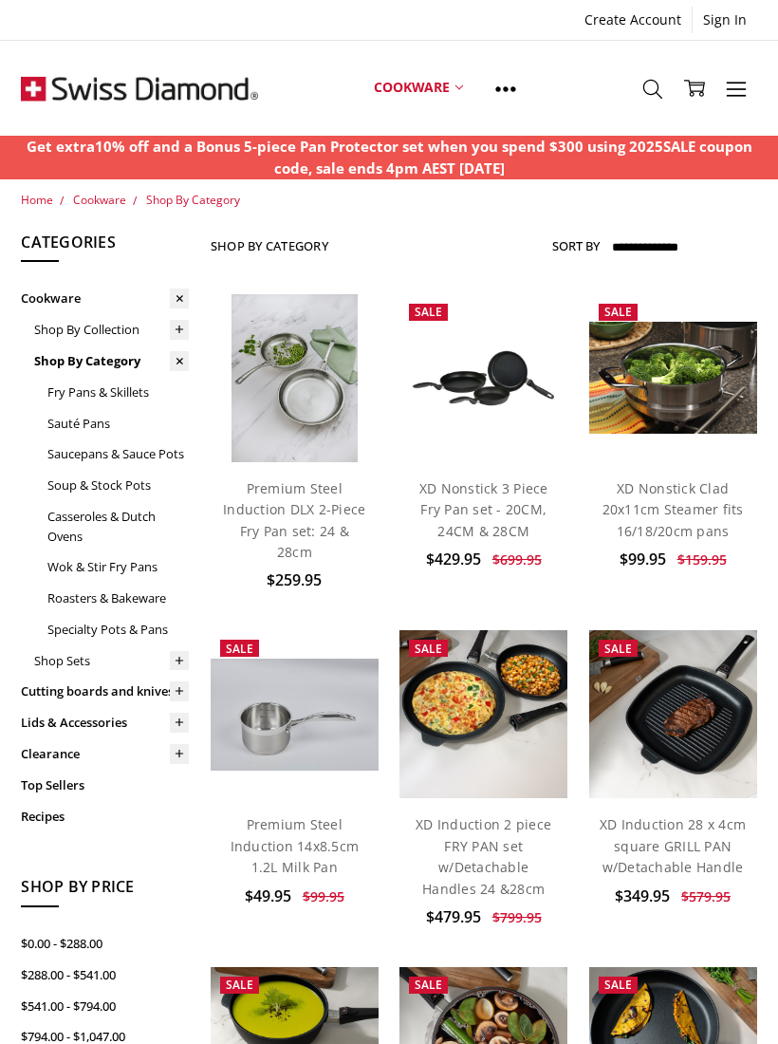
click at [54, 656] on link "Shop Sets" at bounding box center [111, 660] width 155 height 31
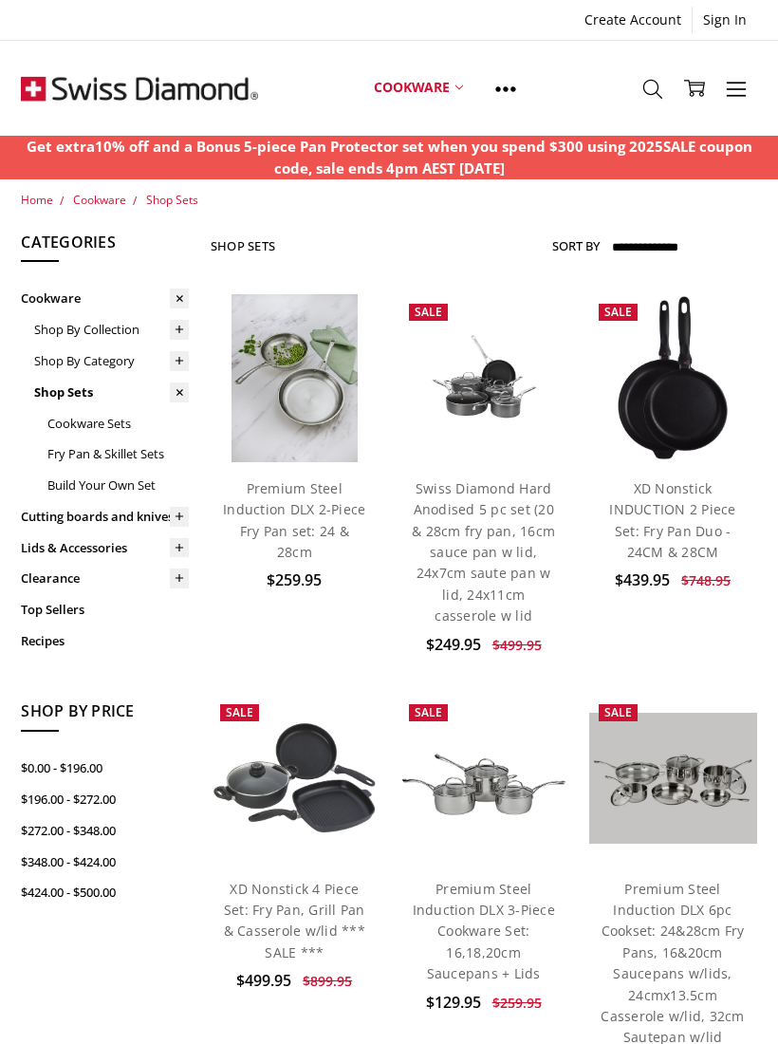
click at [67, 456] on link "Fry Pan & Skillet Sets" at bounding box center [117, 453] width 141 height 31
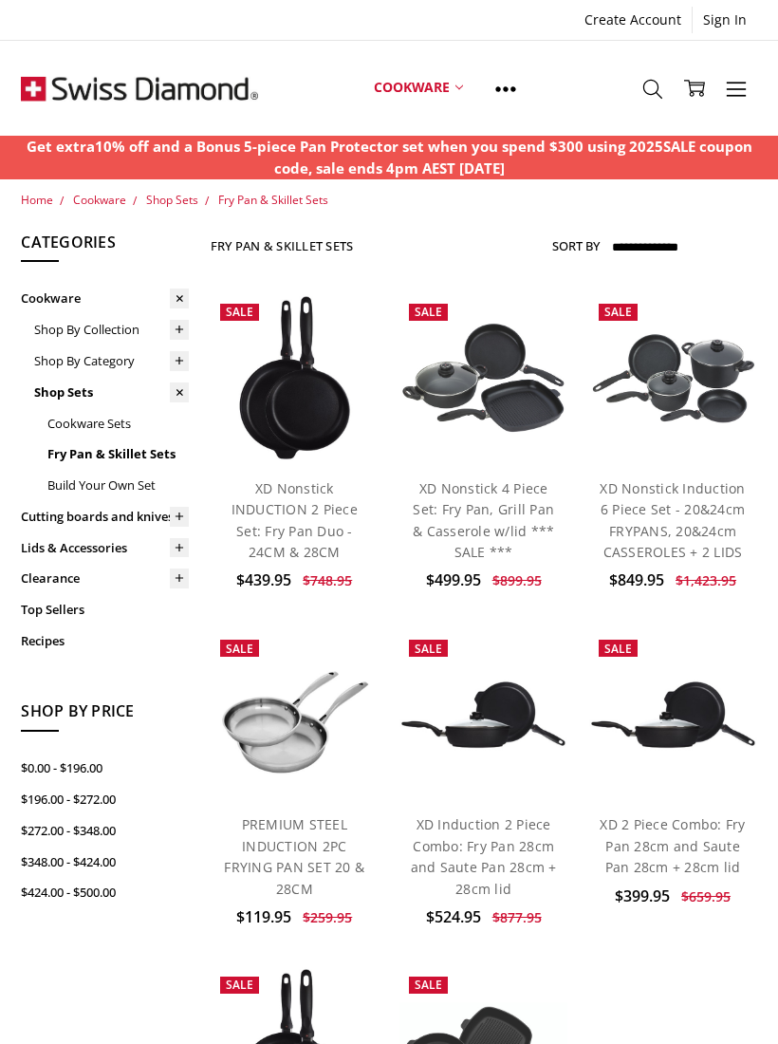
click at [74, 431] on link "Cookware Sets" at bounding box center [117, 423] width 141 height 31
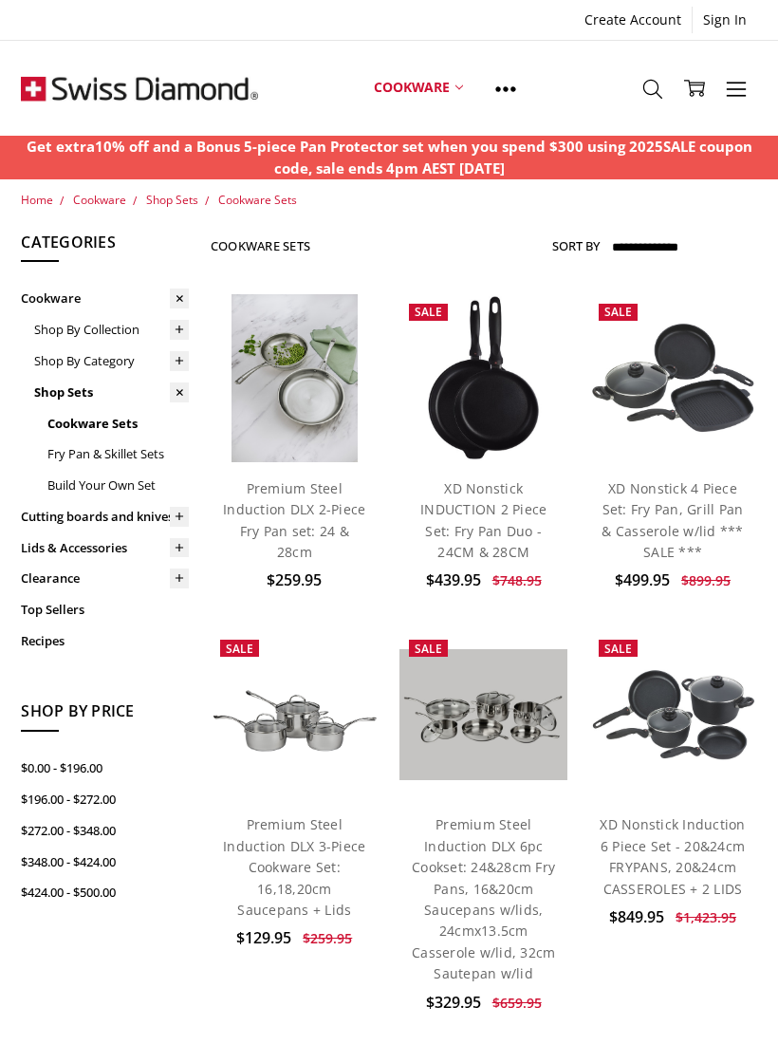
click at [185, 358] on icon at bounding box center [180, 361] width 14 height 14
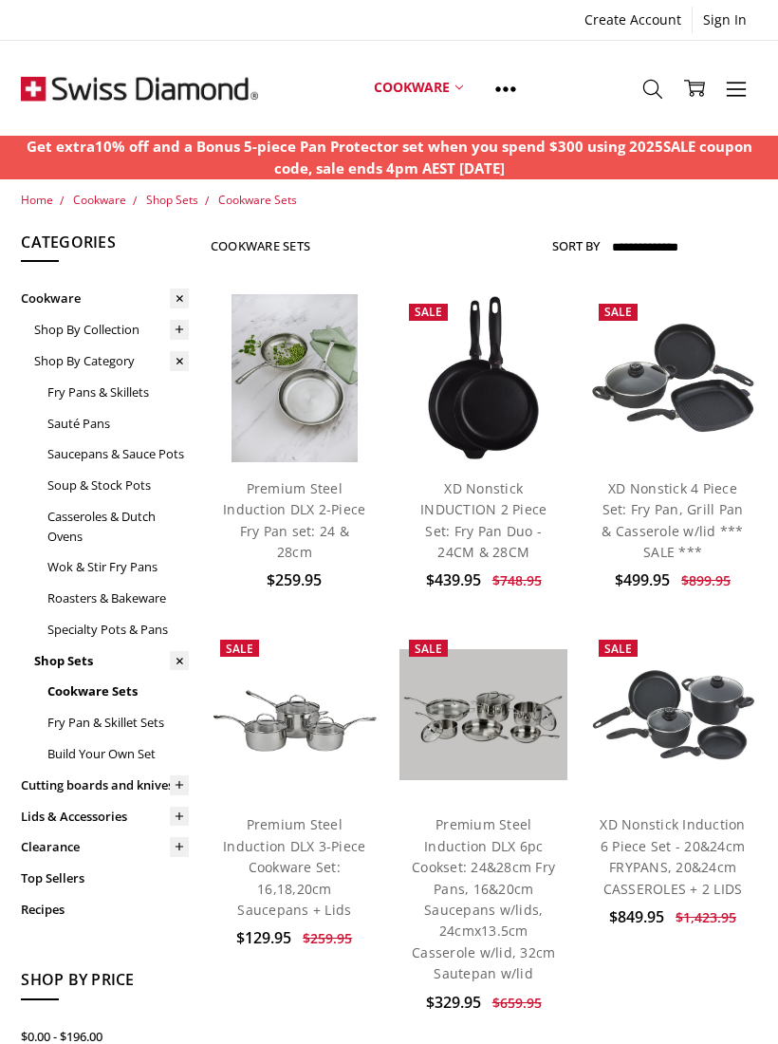
click at [184, 338] on link at bounding box center [180, 329] width 20 height 31
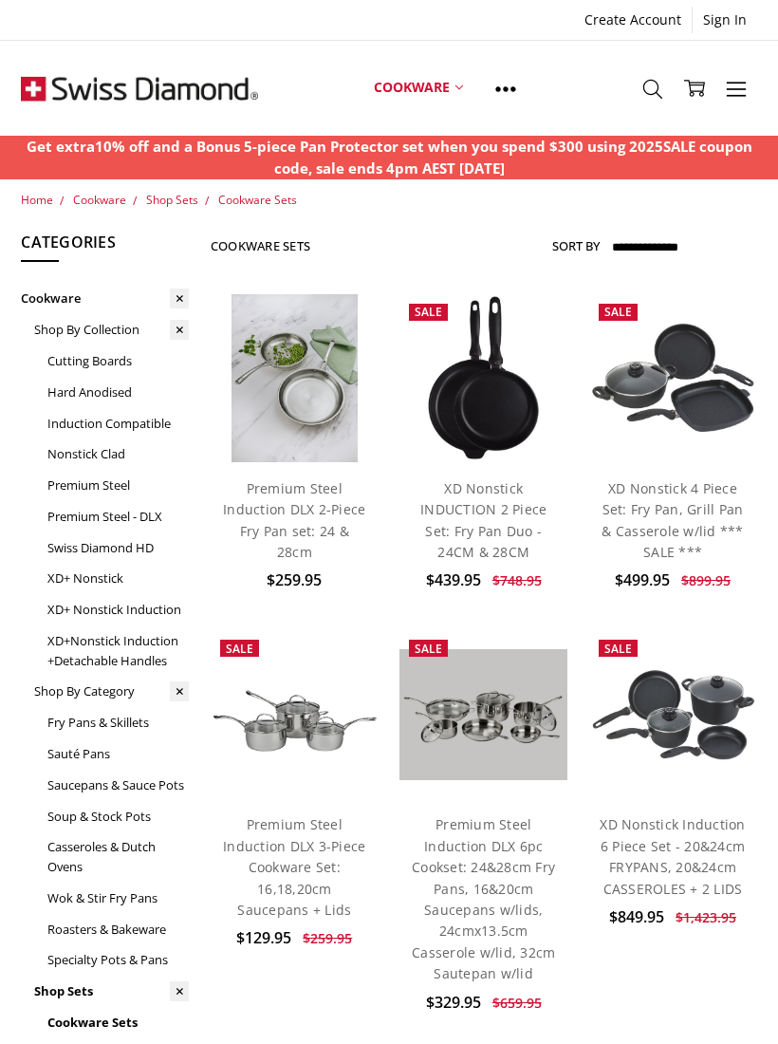
click at [64, 578] on link "XD+ Nonstick" at bounding box center [117, 578] width 141 height 31
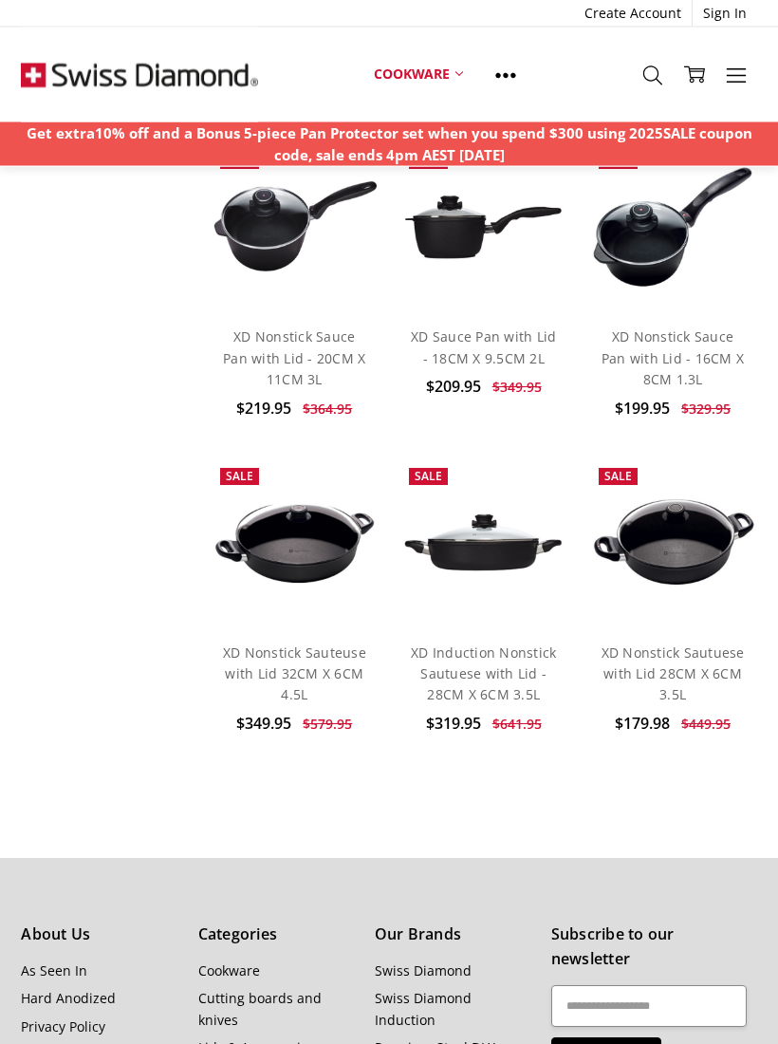
scroll to position [3515, 0]
click at [667, 773] on div "Previous 1 2 3 4 5 Next" at bounding box center [484, 773] width 547 height 0
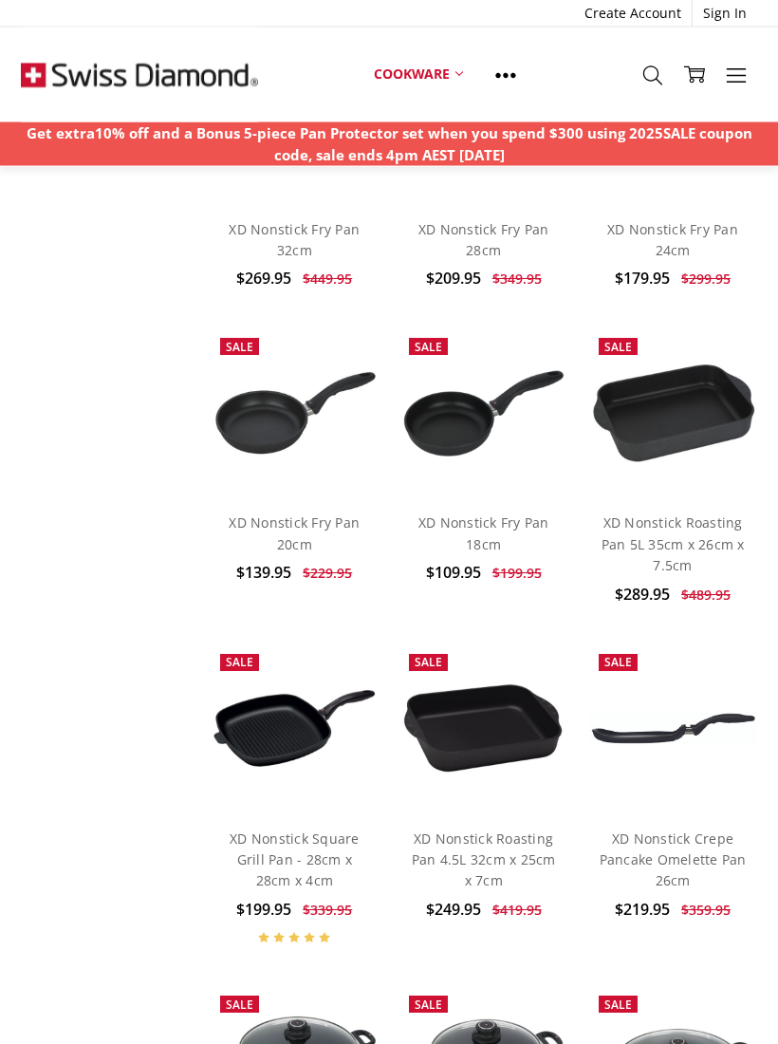
scroll to position [4254, 0]
click at [451, 404] on img at bounding box center [484, 412] width 168 height 94
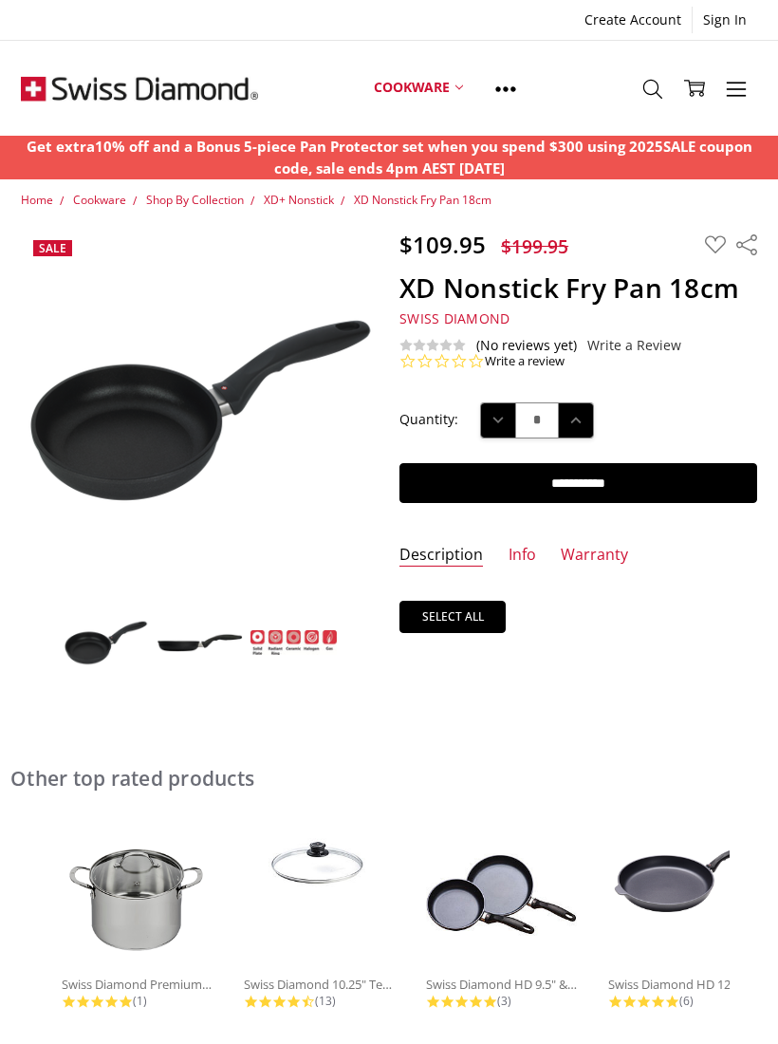
click at [451, 554] on link "Description" at bounding box center [442, 556] width 84 height 22
click at [443, 549] on link "Description" at bounding box center [442, 556] width 84 height 22
click at [300, 641] on img at bounding box center [294, 642] width 88 height 27
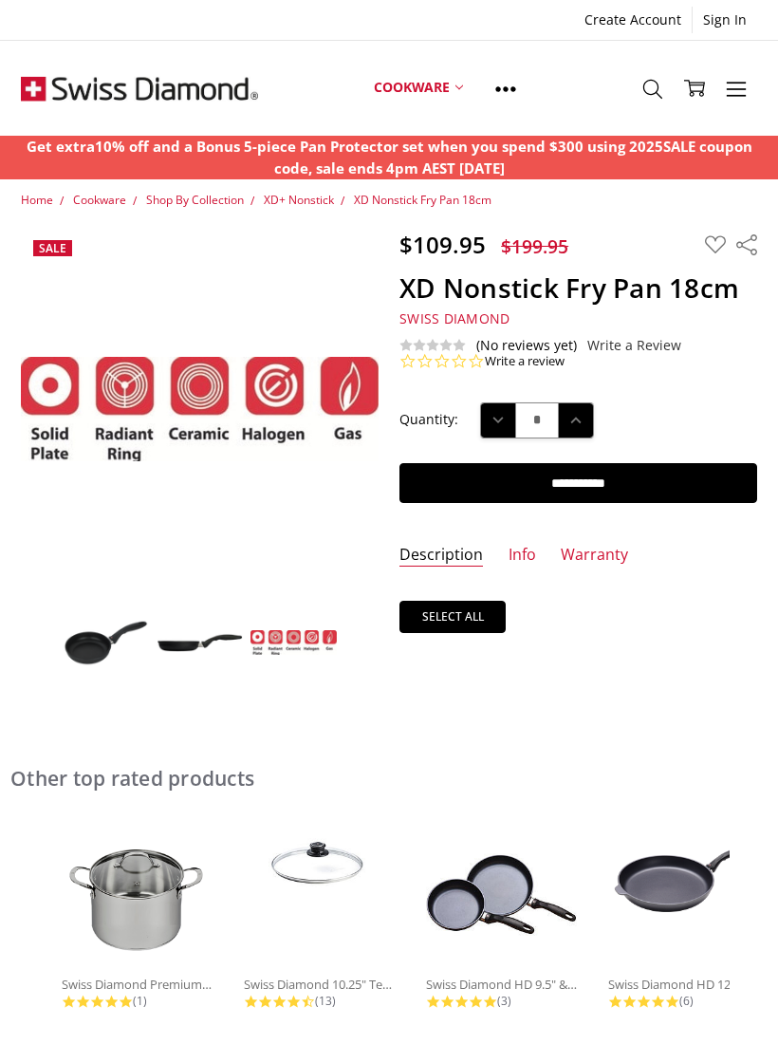
click at [475, 613] on link "Select all" at bounding box center [453, 617] width 106 height 32
click at [520, 556] on link "Info" at bounding box center [523, 556] width 28 height 22
click at [184, 643] on img at bounding box center [200, 643] width 88 height 22
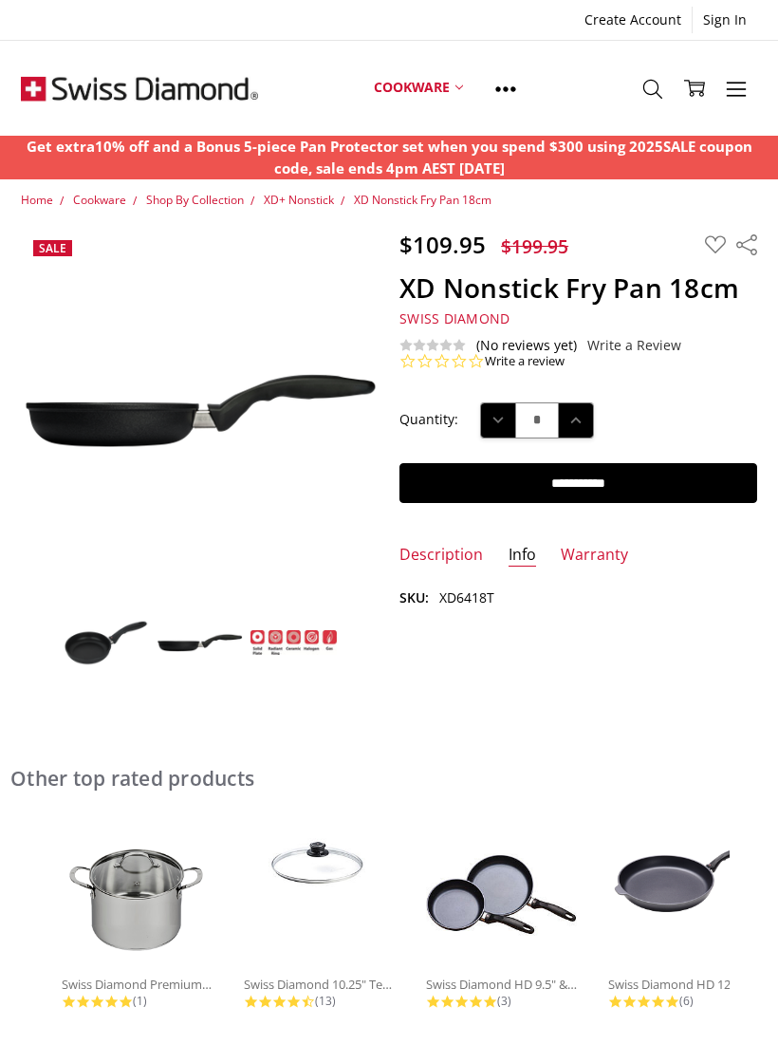
click at [75, 657] on img at bounding box center [106, 643] width 88 height 50
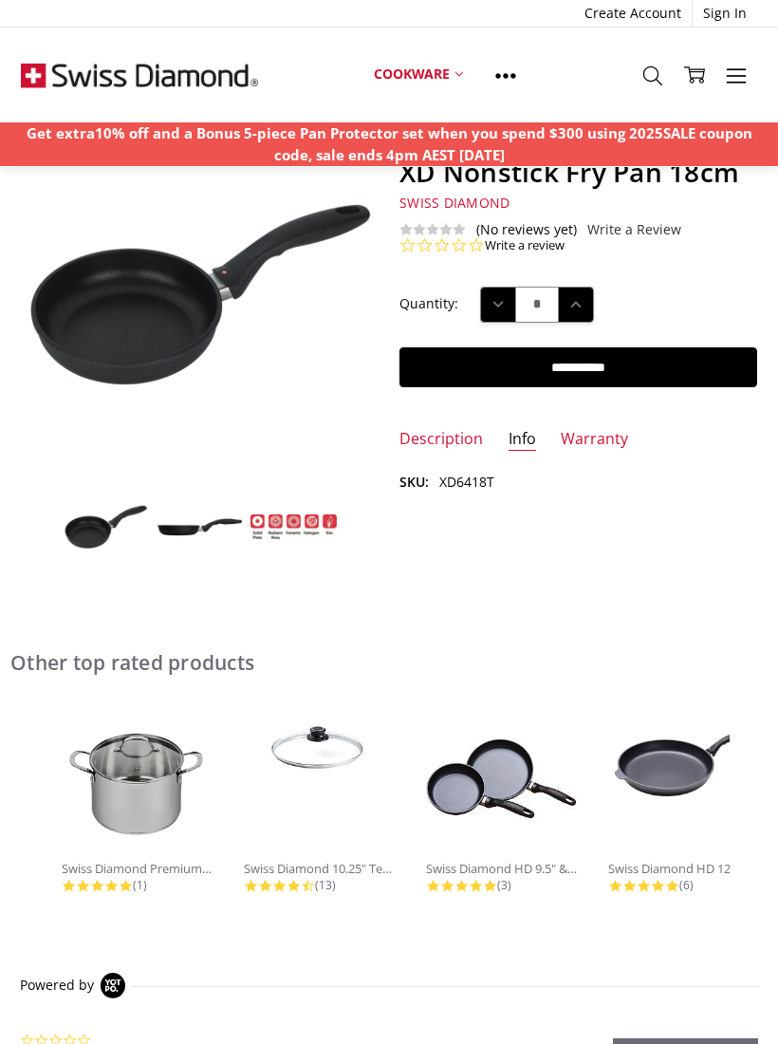
scroll to position [122, 0]
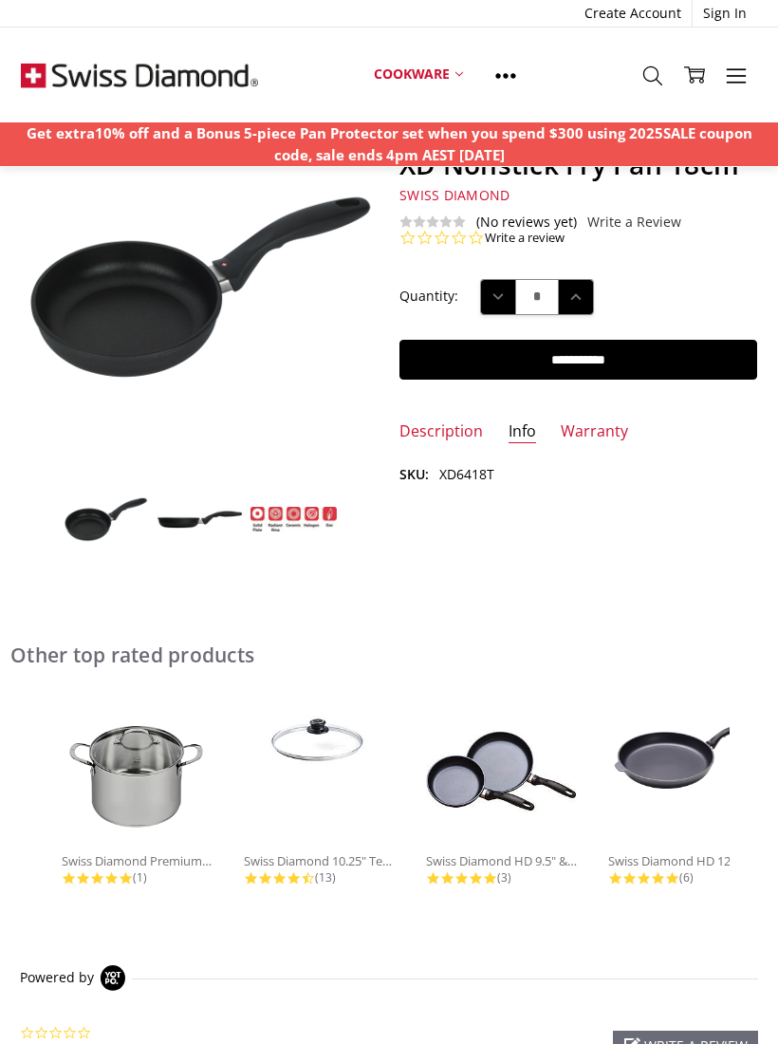
click at [515, 759] on img at bounding box center [502, 772] width 152 height 152
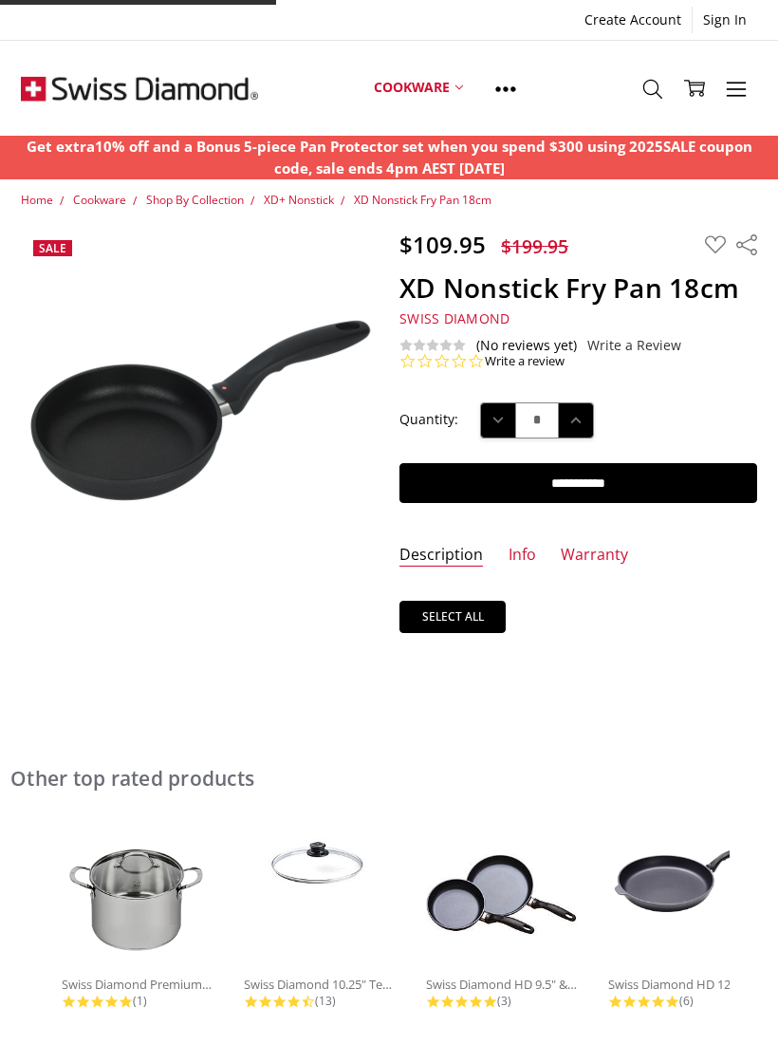
scroll to position [155, 0]
click at [469, 571] on li "Description" at bounding box center [442, 561] width 84 height 32
click at [582, 556] on link "Warranty" at bounding box center [594, 556] width 67 height 22
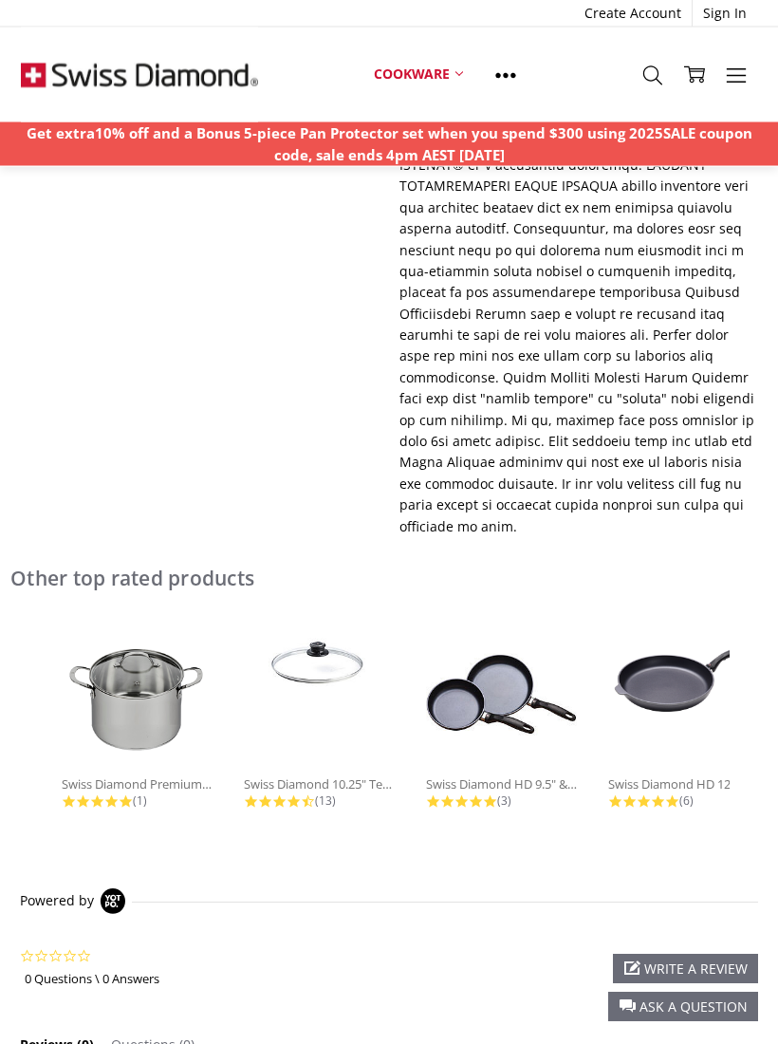
scroll to position [919, 0]
click at [512, 627] on img at bounding box center [502, 697] width 152 height 152
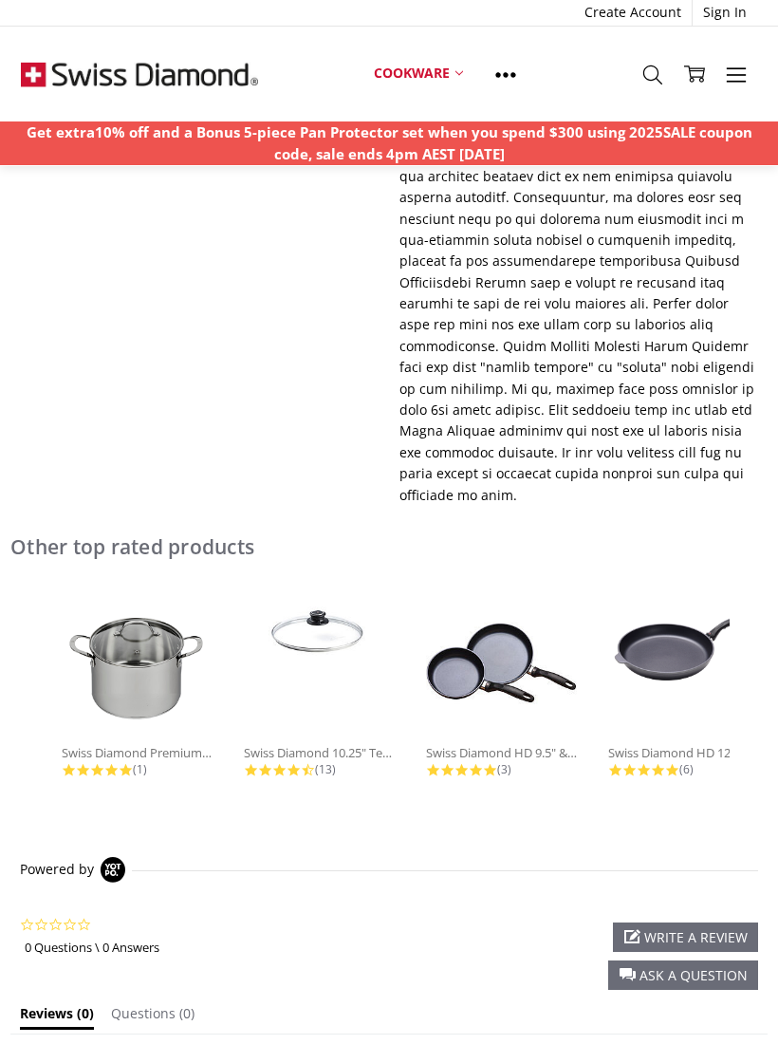
scroll to position [952, 0]
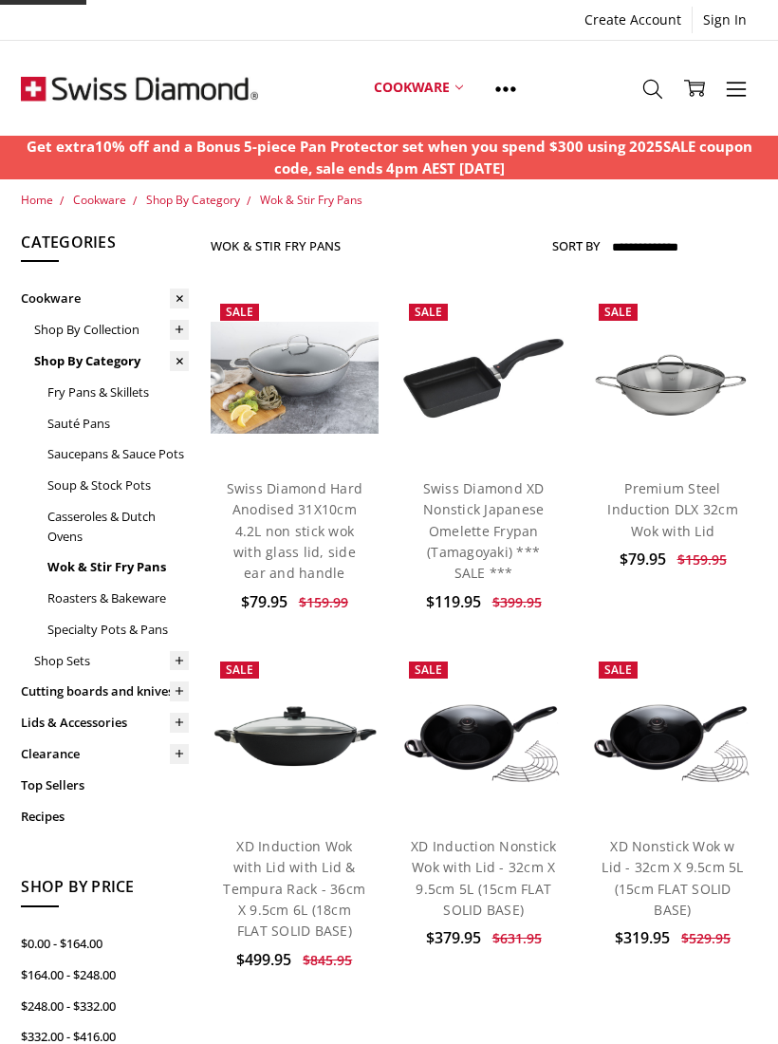
scroll to position [49, 0]
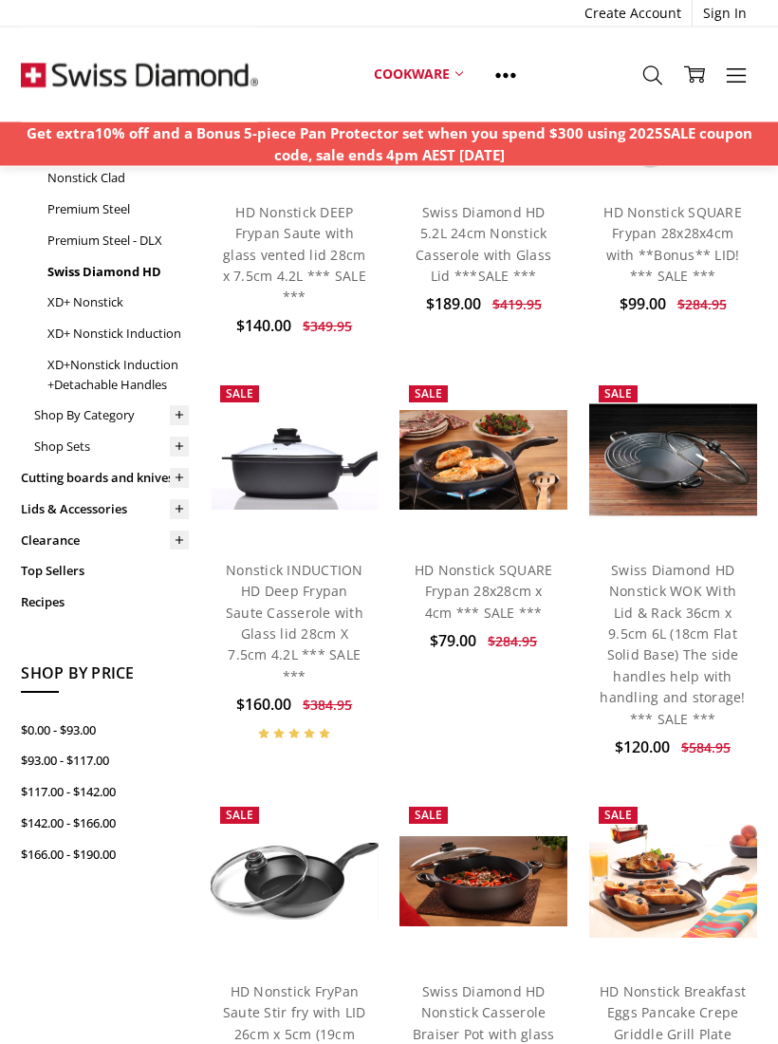
scroll to position [277, 0]
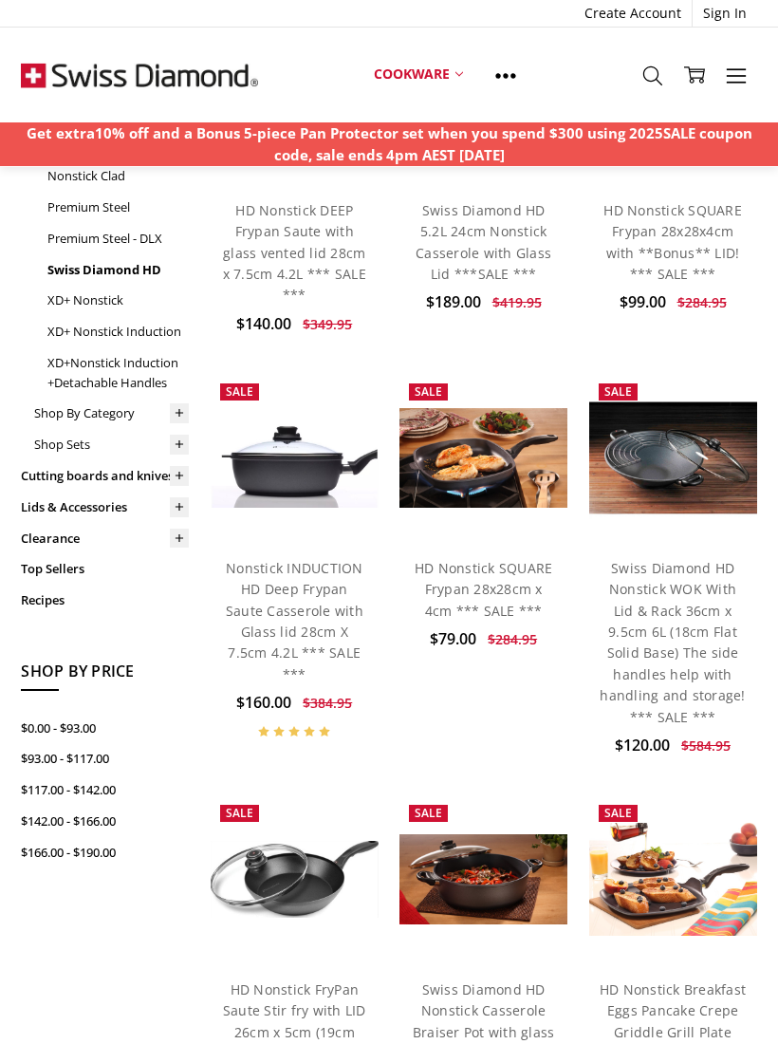
click at [65, 743] on link "$93.00 - $117.00" at bounding box center [105, 758] width 168 height 31
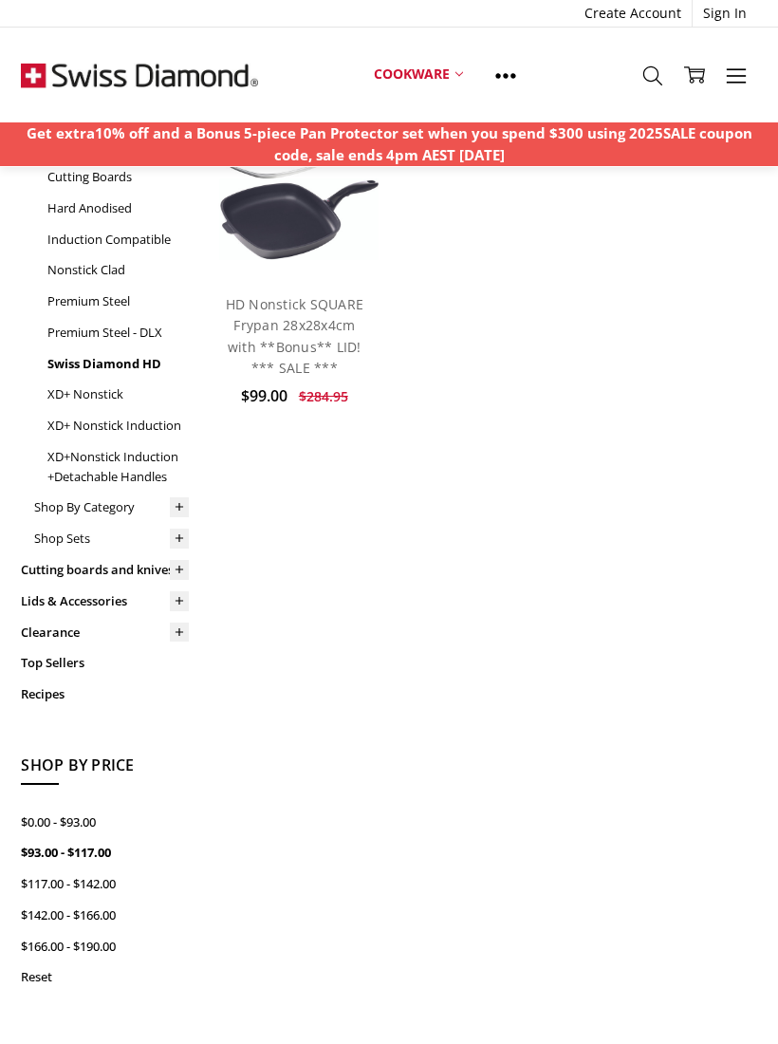
scroll to position [180, 0]
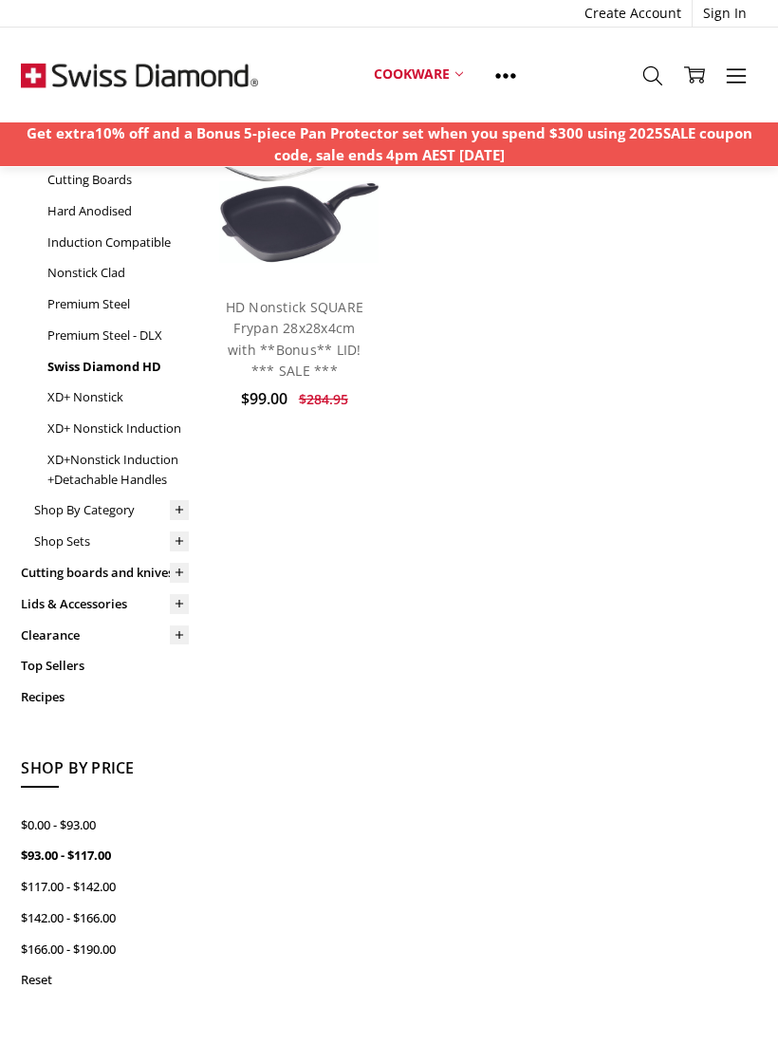
click at [54, 810] on link "$0.00 - $93.00" at bounding box center [105, 825] width 168 height 31
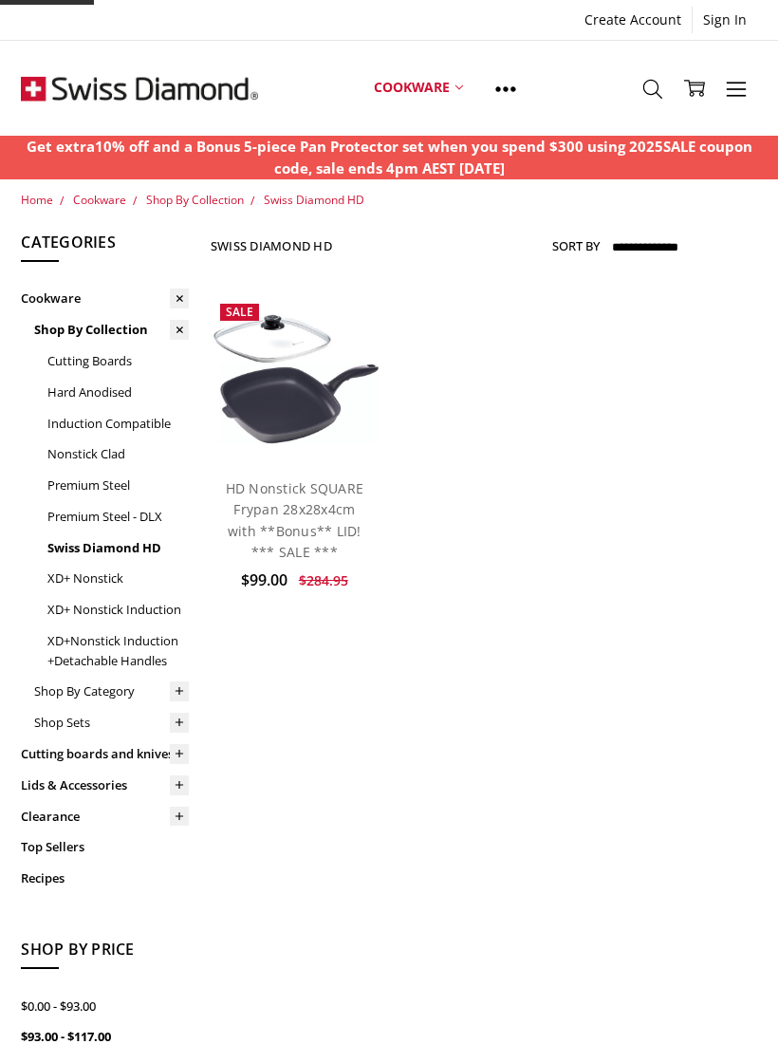
scroll to position [213, 0]
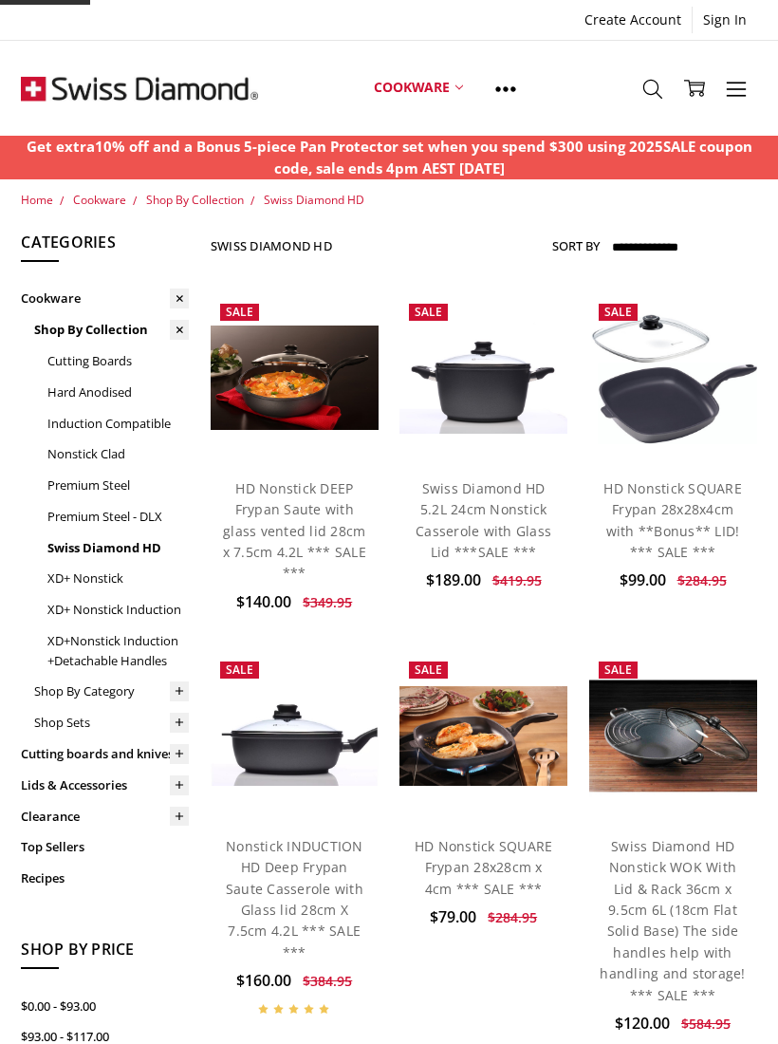
scroll to position [309, 0]
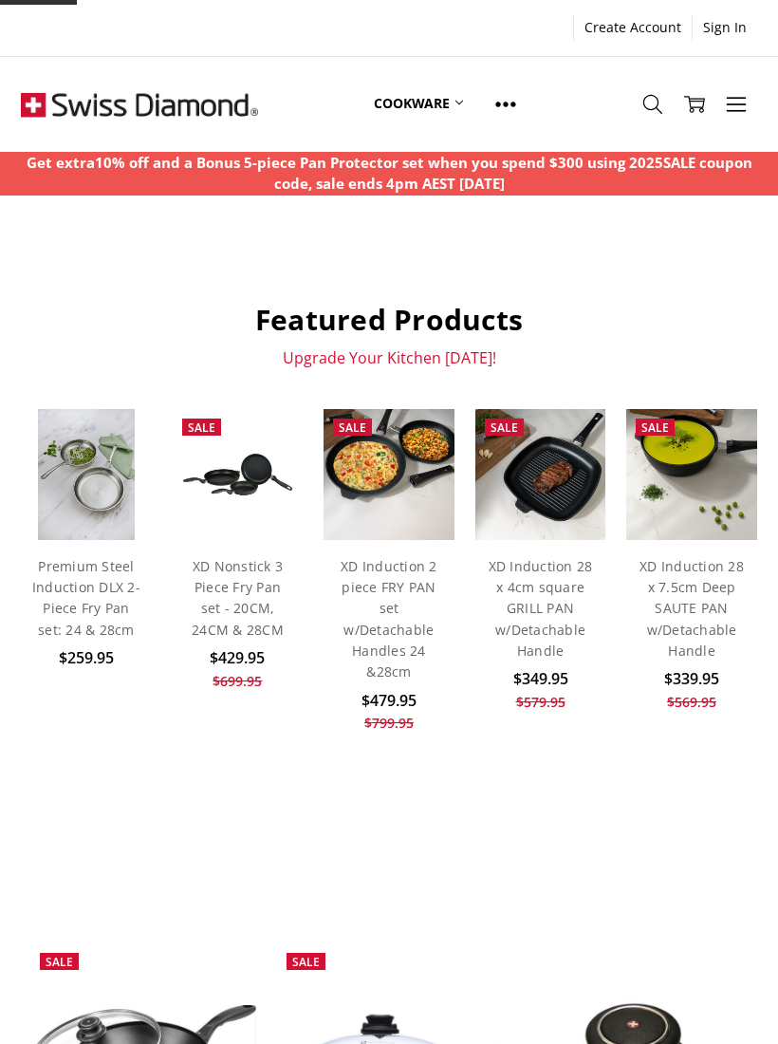
scroll to position [331, 0]
